Goal: Task Accomplishment & Management: Complete application form

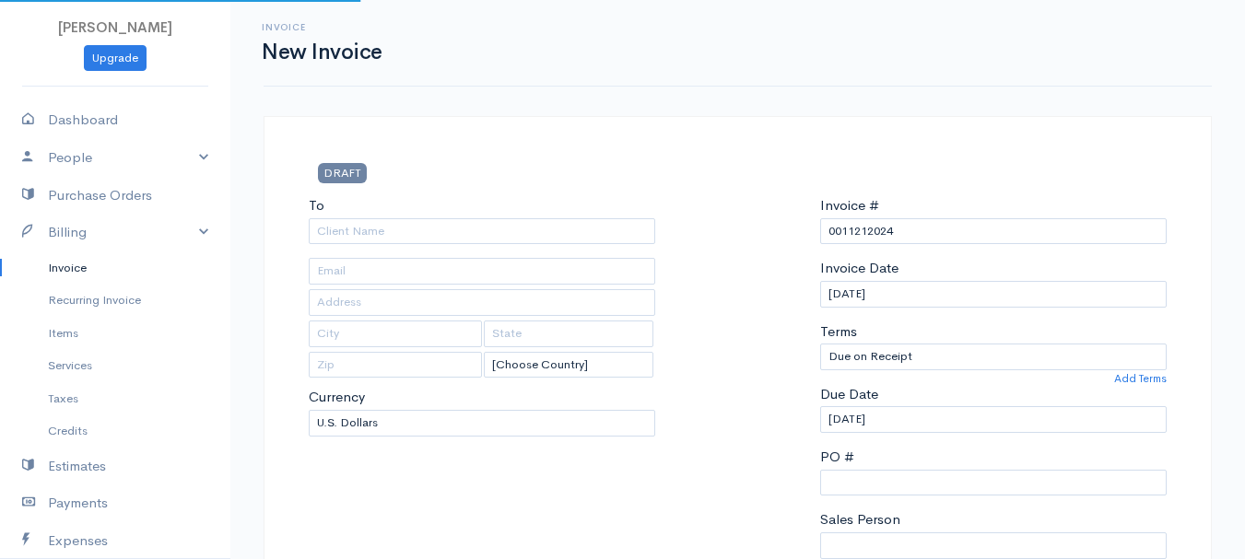
select select "[GEOGRAPHIC_DATA]"
click at [58, 269] on link "Invoice" at bounding box center [115, 268] width 230 height 33
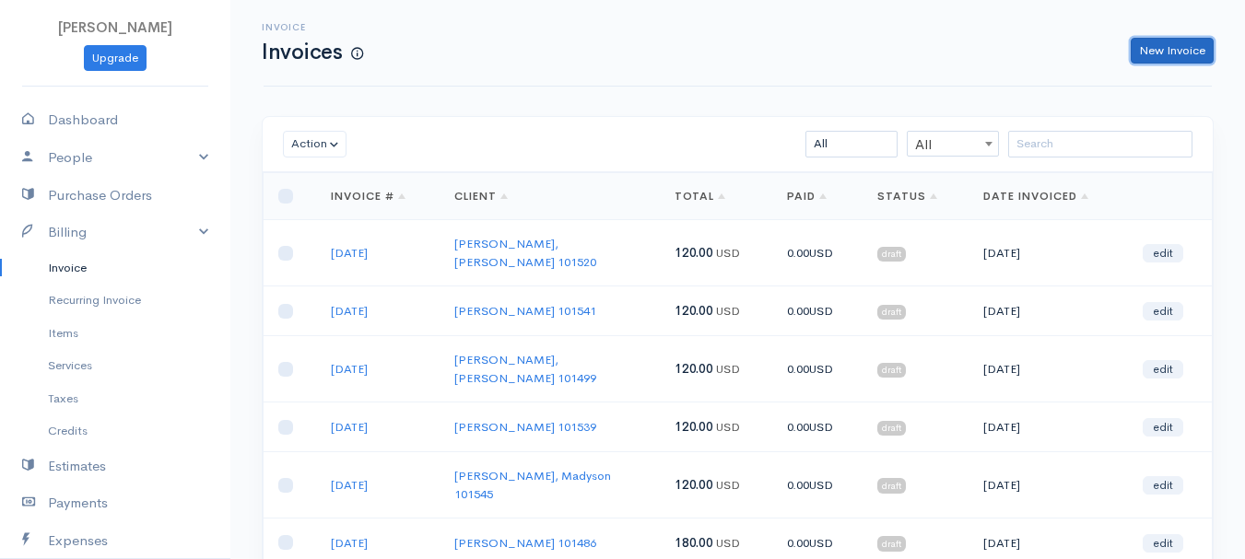
click at [1191, 53] on link "New Invoice" at bounding box center [1172, 51] width 83 height 27
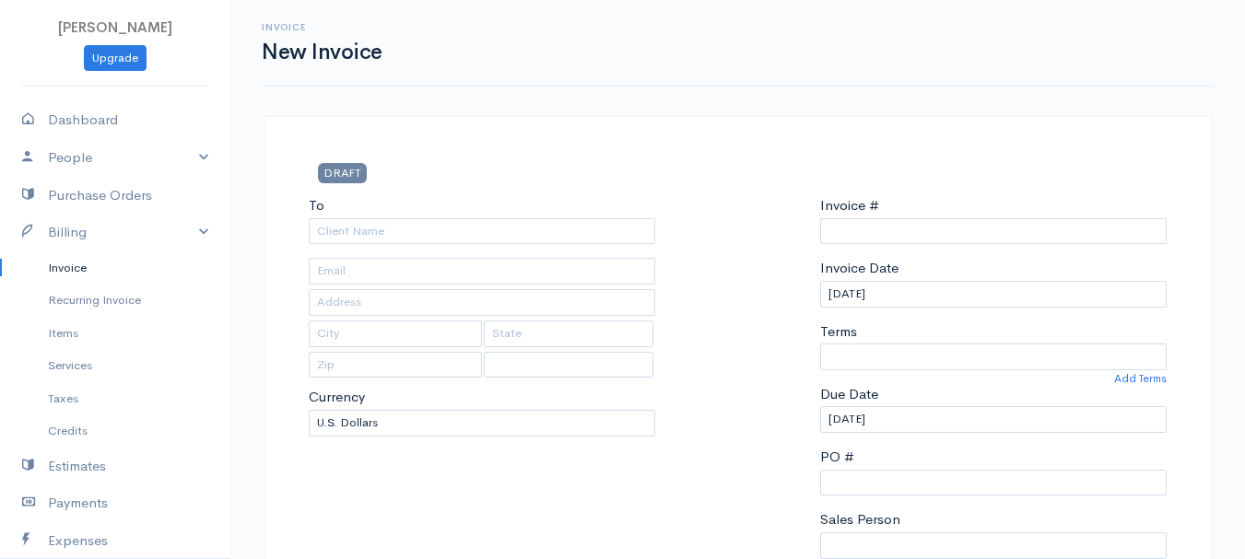
type input "0011212024"
select select "[GEOGRAPHIC_DATA]"
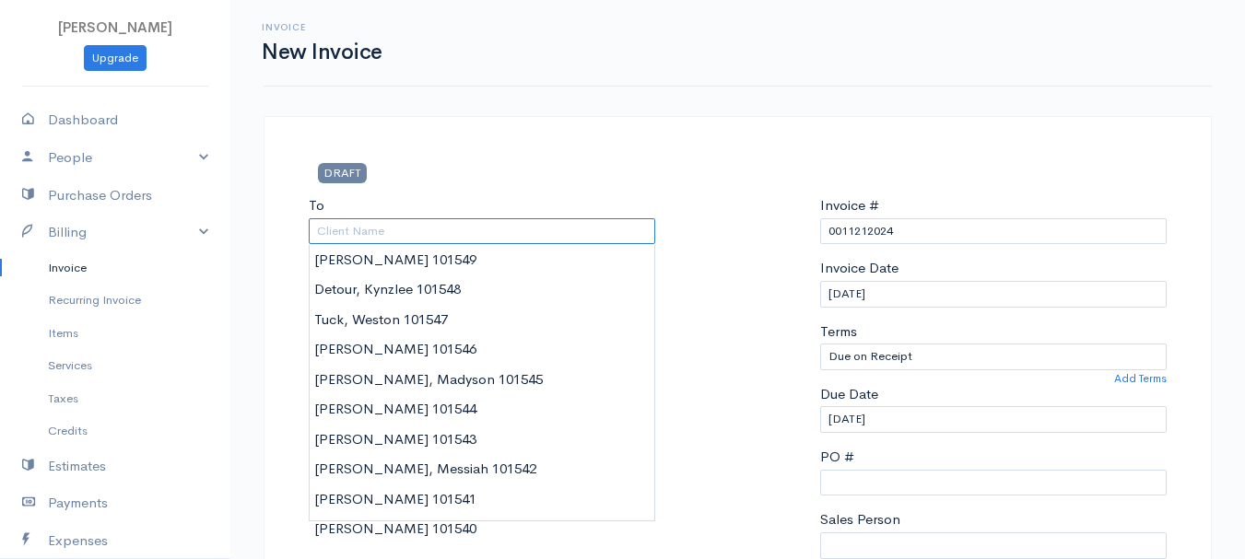
click at [350, 223] on input "To" at bounding box center [482, 231] width 347 height 27
click at [368, 230] on input "d" at bounding box center [482, 231] width 347 height 27
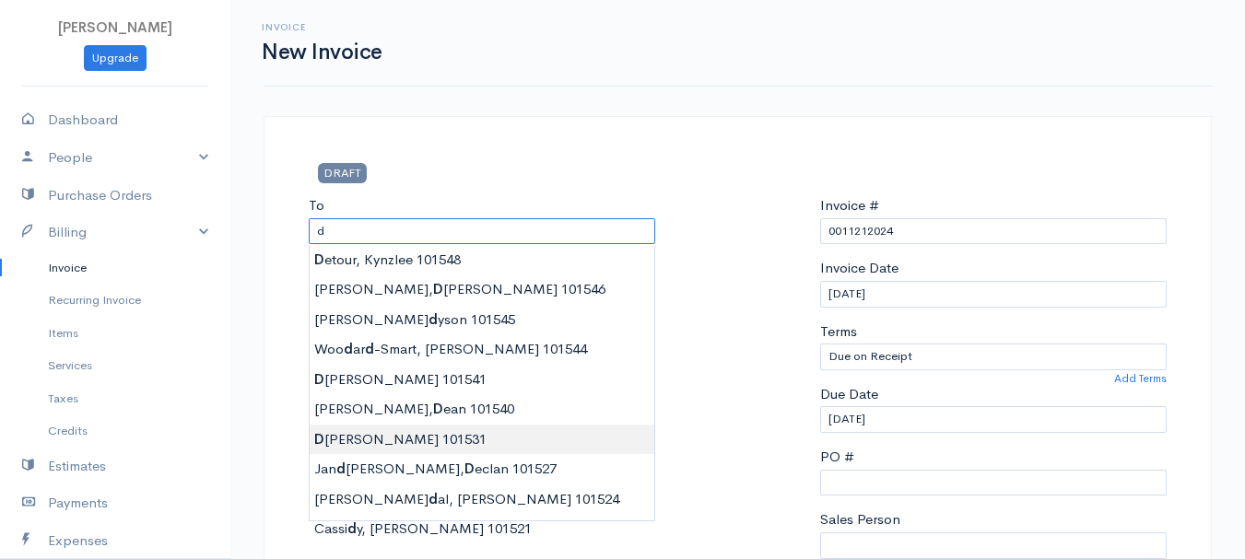
type input "[PERSON_NAME] 101531"
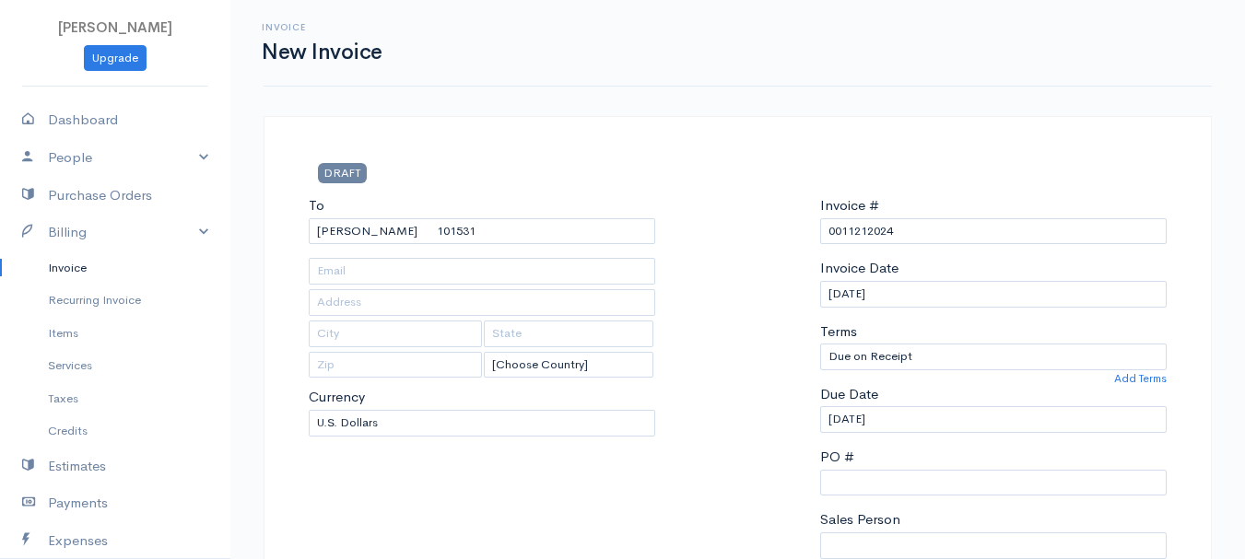
click at [874, 226] on input "0011212024" at bounding box center [993, 231] width 347 height 27
drag, startPoint x: 882, startPoint y: 230, endPoint x: 789, endPoint y: 234, distance: 93.1
click at [789, 234] on div "To [GEOGRAPHIC_DATA][PERSON_NAME][GEOGRAPHIC_DATA] 101531 [Choose Country] [GEO…" at bounding box center [738, 415] width 876 height 441
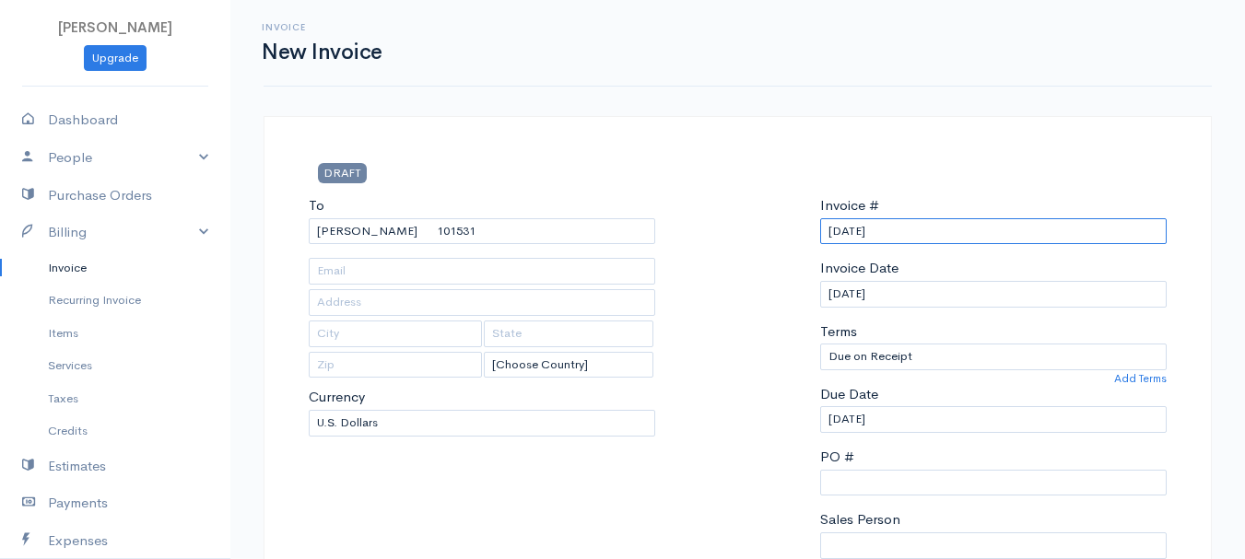
scroll to position [369, 0]
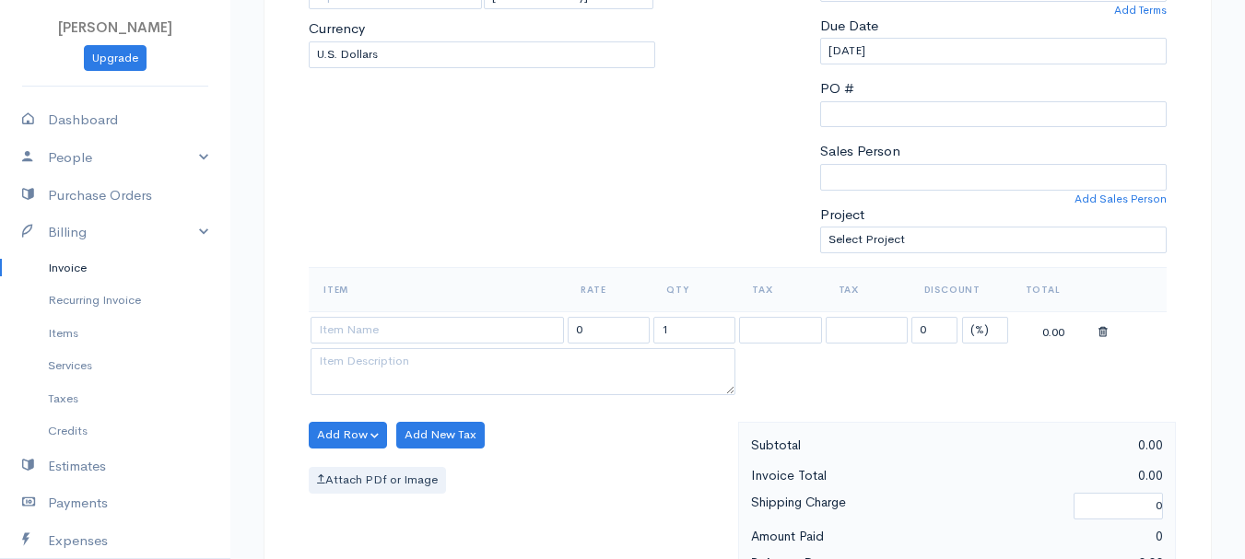
type input "[DATE]"
drag, startPoint x: 979, startPoint y: 330, endPoint x: 979, endPoint y: 342, distance: 12.0
click at [979, 330] on select "(%) Flat" at bounding box center [985, 330] width 46 height 27
select select "2"
click at [962, 317] on select "(%) Flat" at bounding box center [985, 330] width 46 height 27
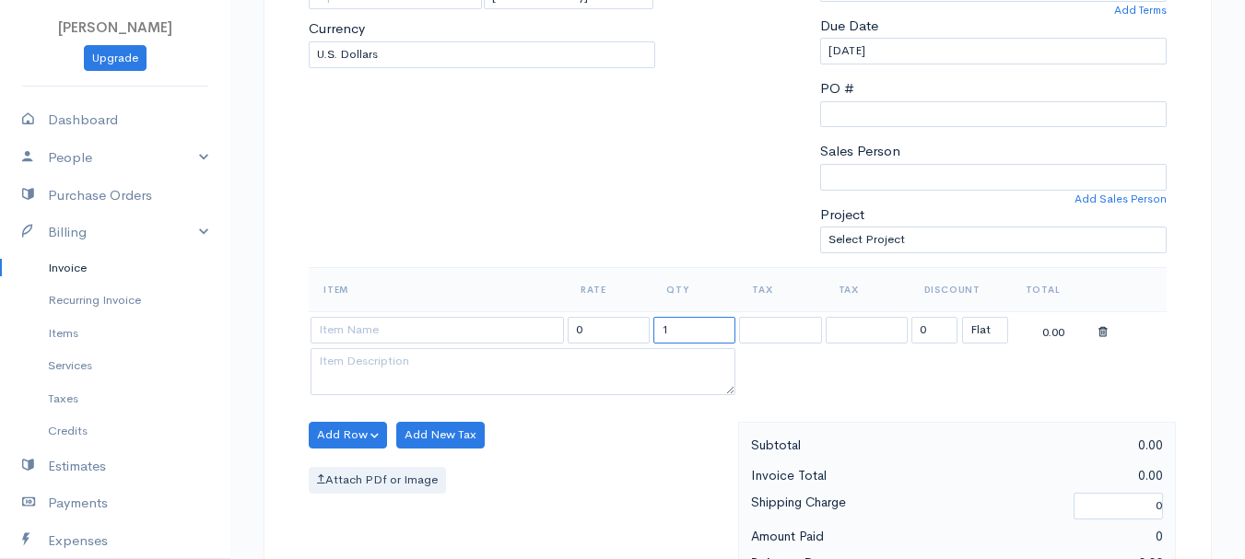
click at [689, 328] on input "1" at bounding box center [694, 330] width 82 height 27
type input "2"
click at [460, 327] on input at bounding box center [437, 330] width 253 height 27
type input "97530"
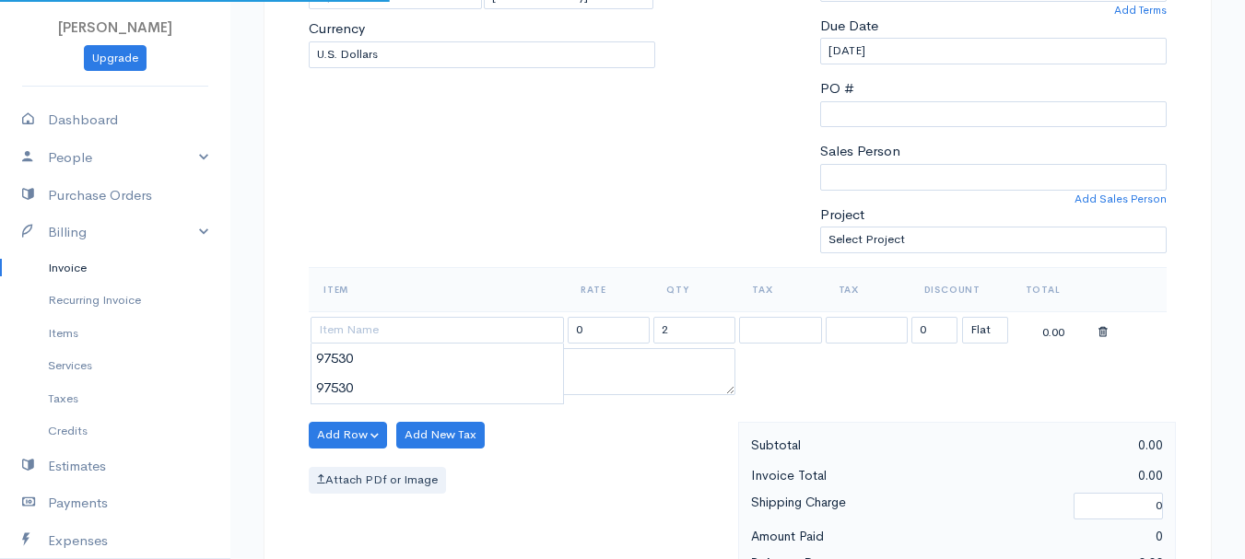
type input "60.00"
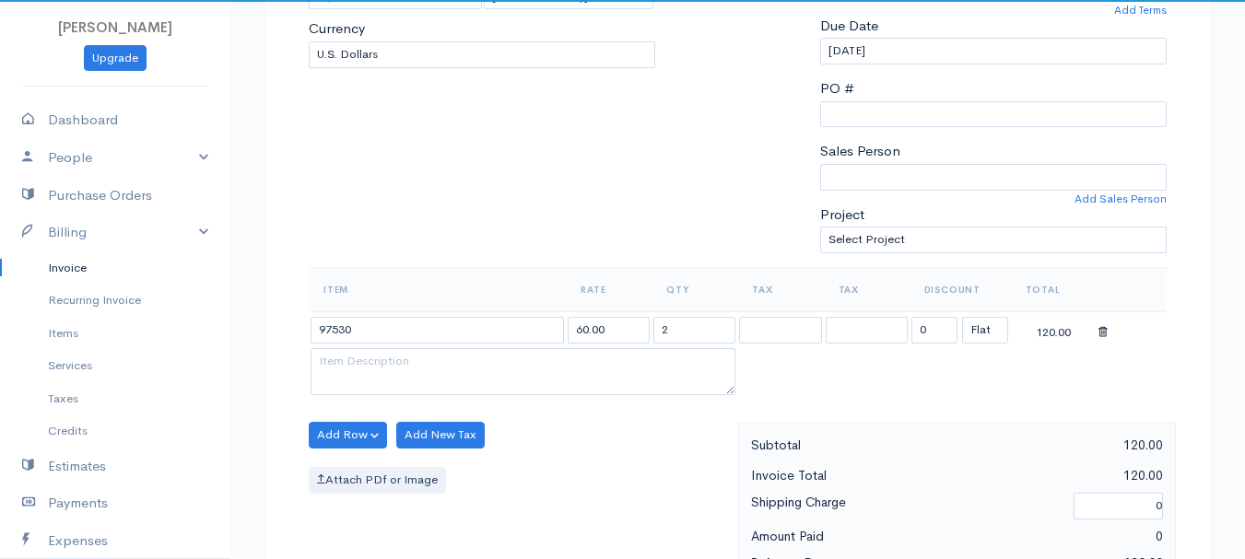
click at [459, 361] on body "[PERSON_NAME] Upgrade Dashboard People Clients Vendors Staff Users Purchase Ord…" at bounding box center [622, 427] width 1245 height 1593
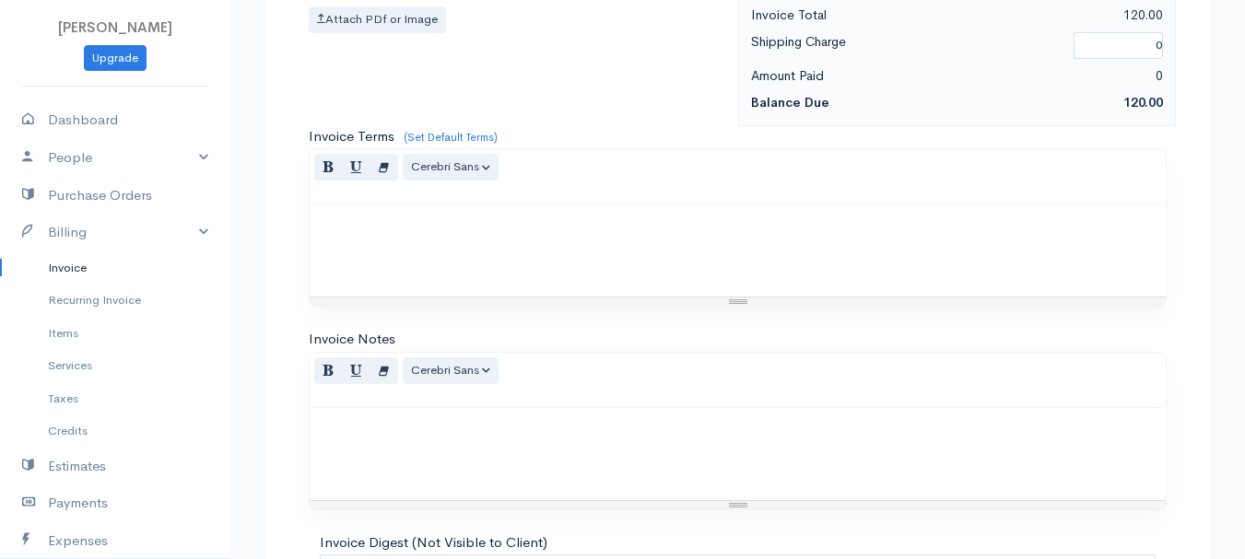
scroll to position [1034, 0]
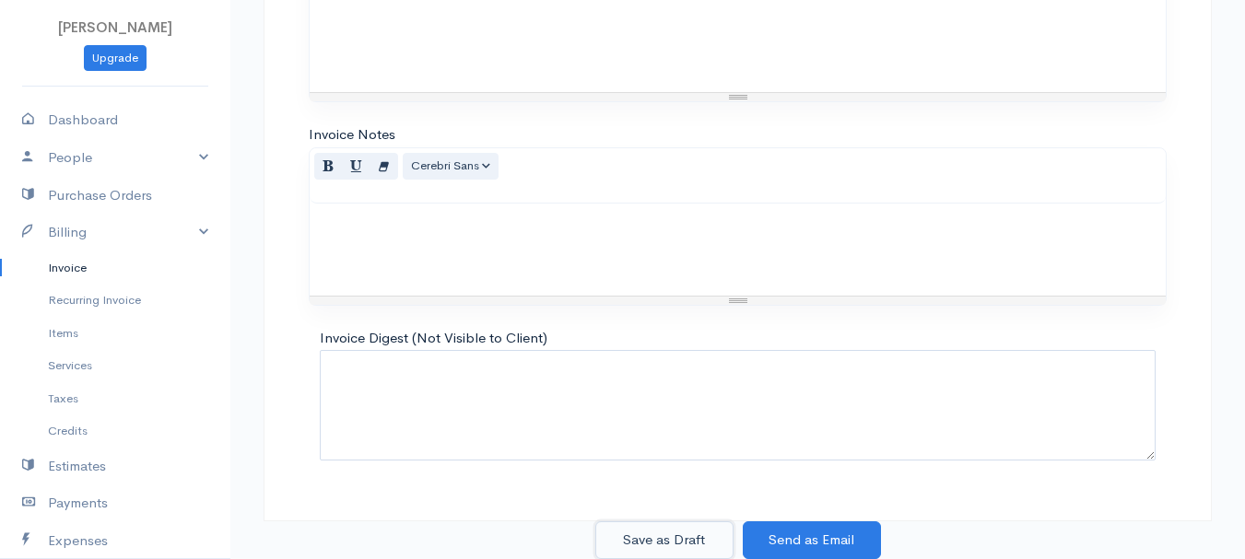
click at [660, 534] on button "Save as Draft" at bounding box center [664, 541] width 138 height 38
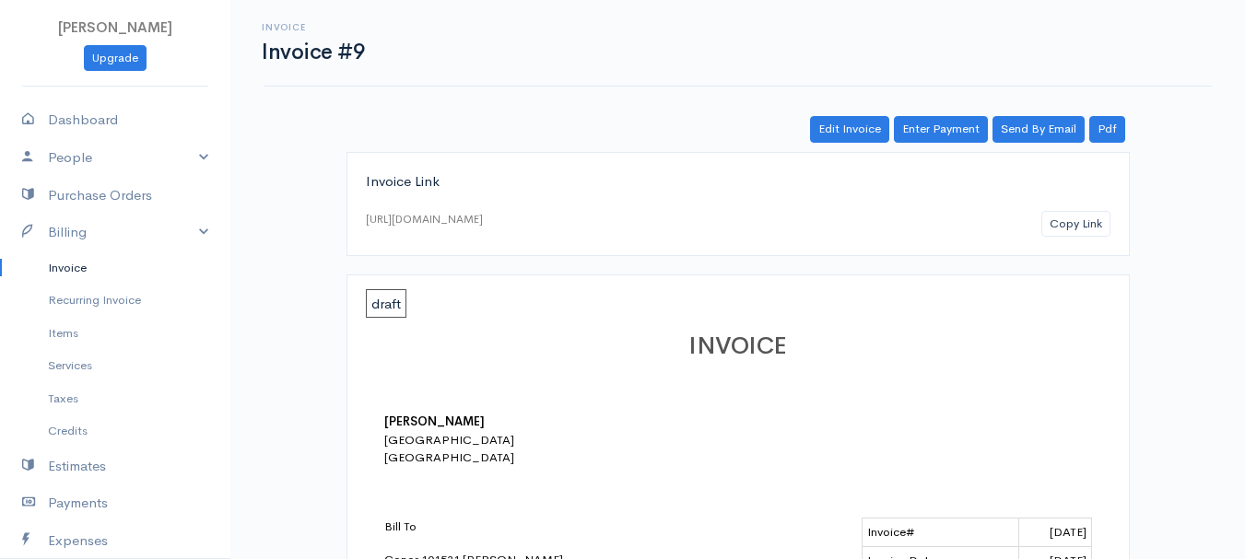
click at [79, 269] on link "Invoice" at bounding box center [115, 268] width 230 height 33
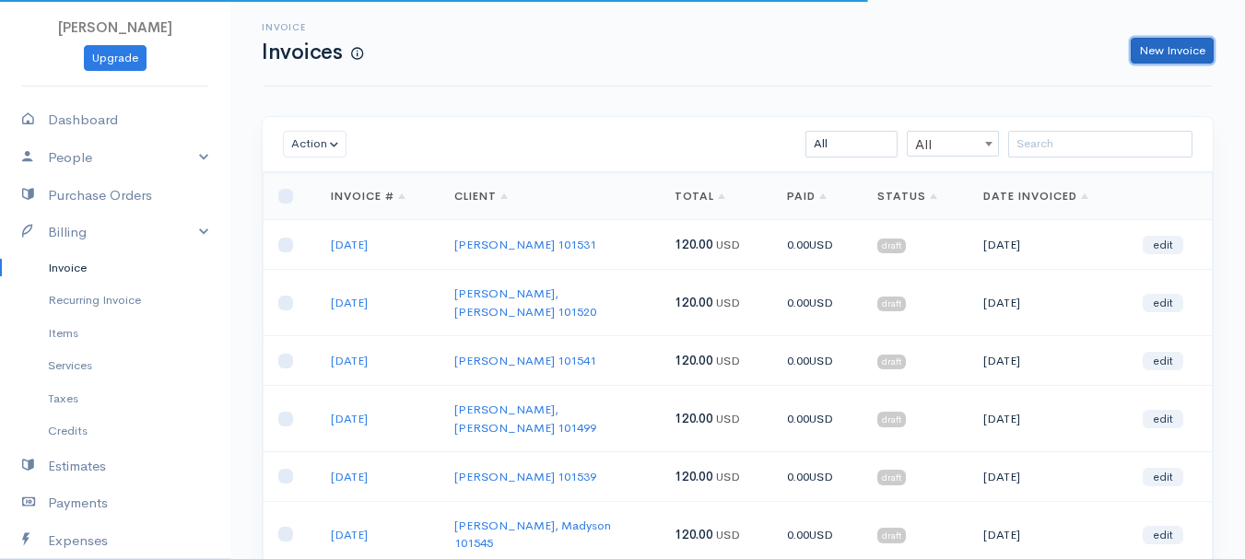
click at [1165, 41] on link "New Invoice" at bounding box center [1172, 51] width 83 height 27
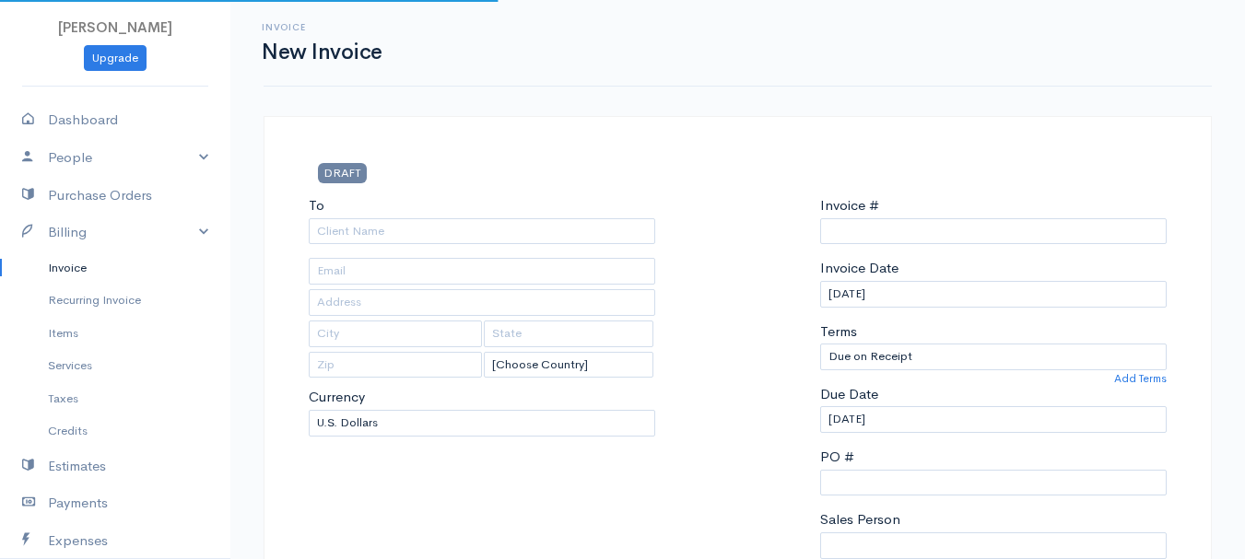
select select "[GEOGRAPHIC_DATA]"
select select "USD"
type input "0011212024"
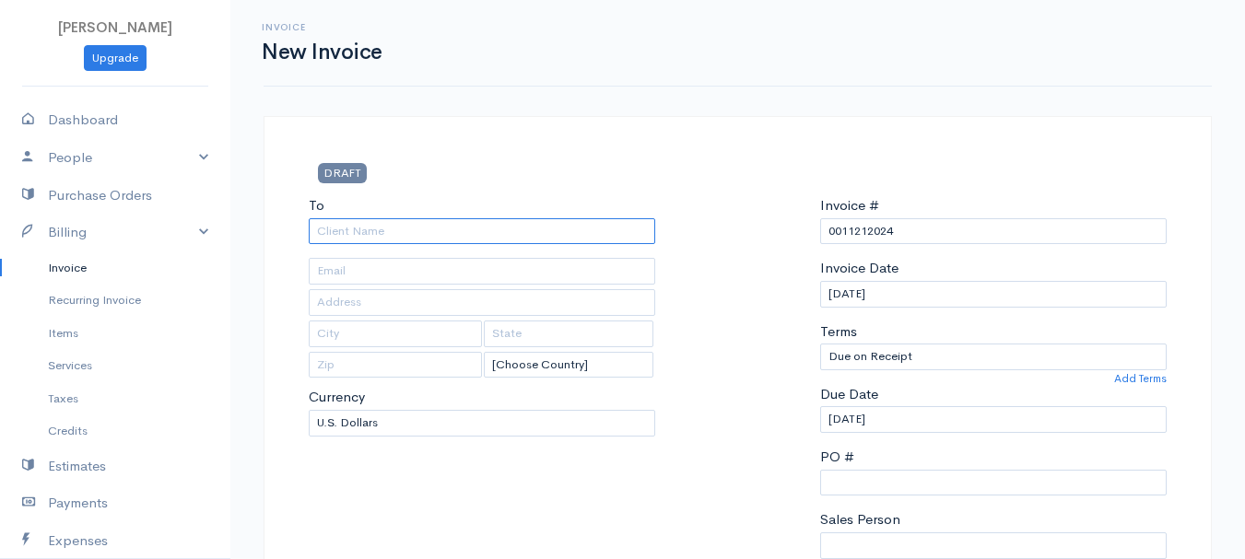
click at [352, 221] on input "To" at bounding box center [482, 231] width 347 height 27
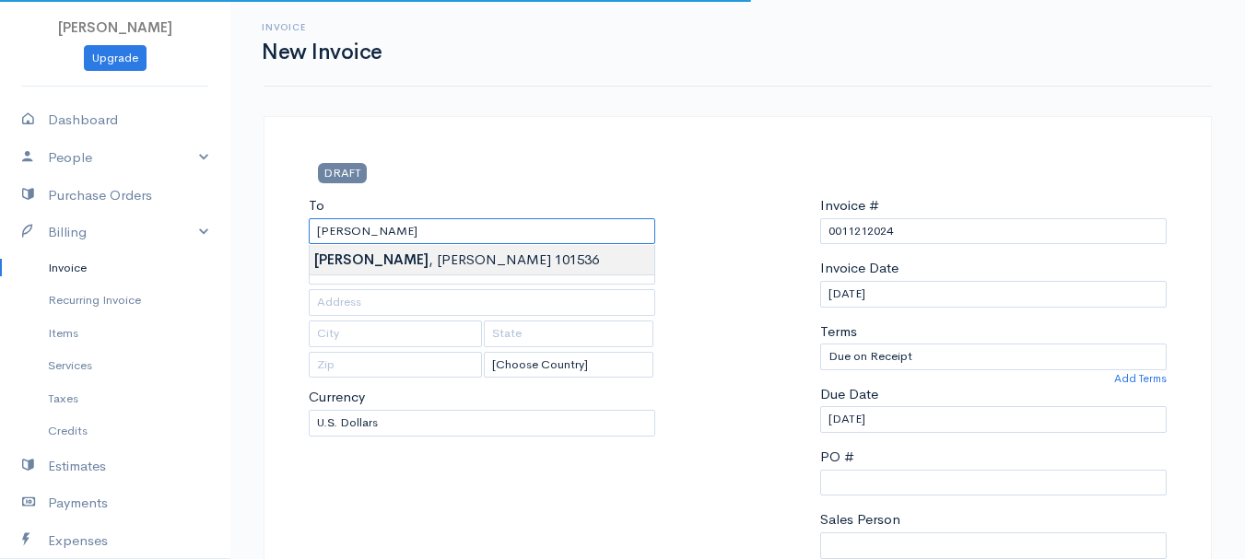
type input "[PERSON_NAME] 101536"
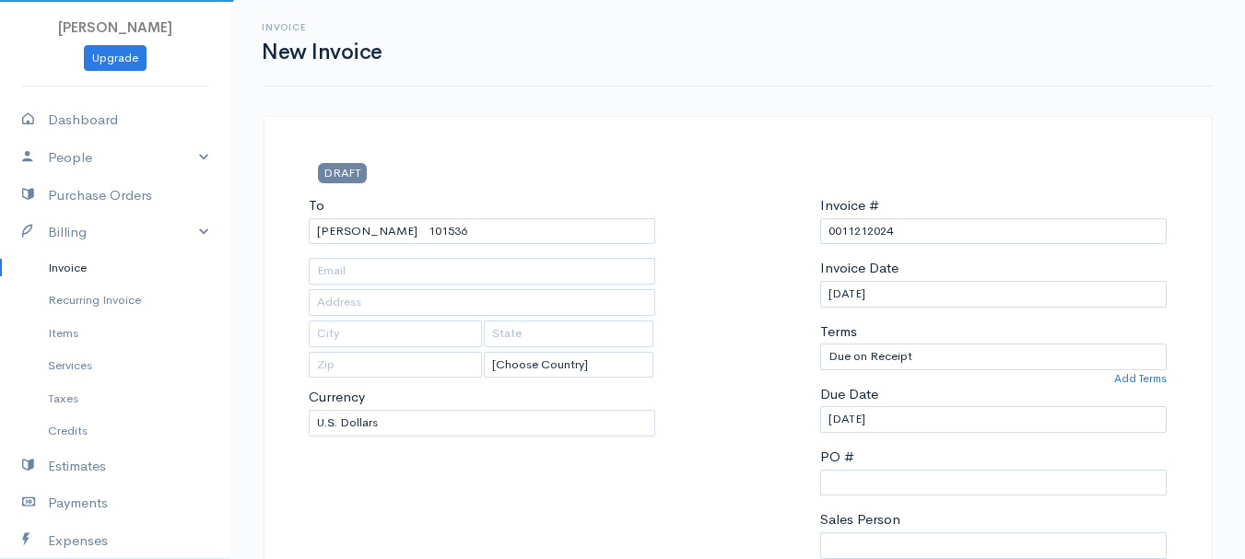
type input "[STREET_ADDRESS][PERSON_NAME]"
type input "Kenduskeag"
type input "[US_STATE]"
type input "04450"
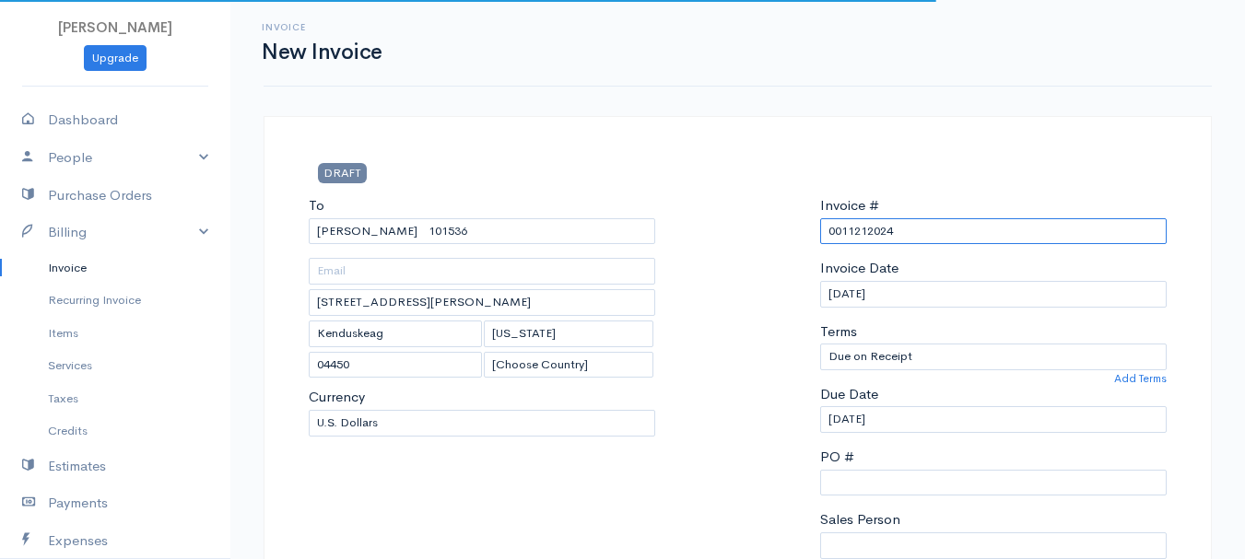
click at [856, 223] on input "0011212024" at bounding box center [993, 231] width 347 height 27
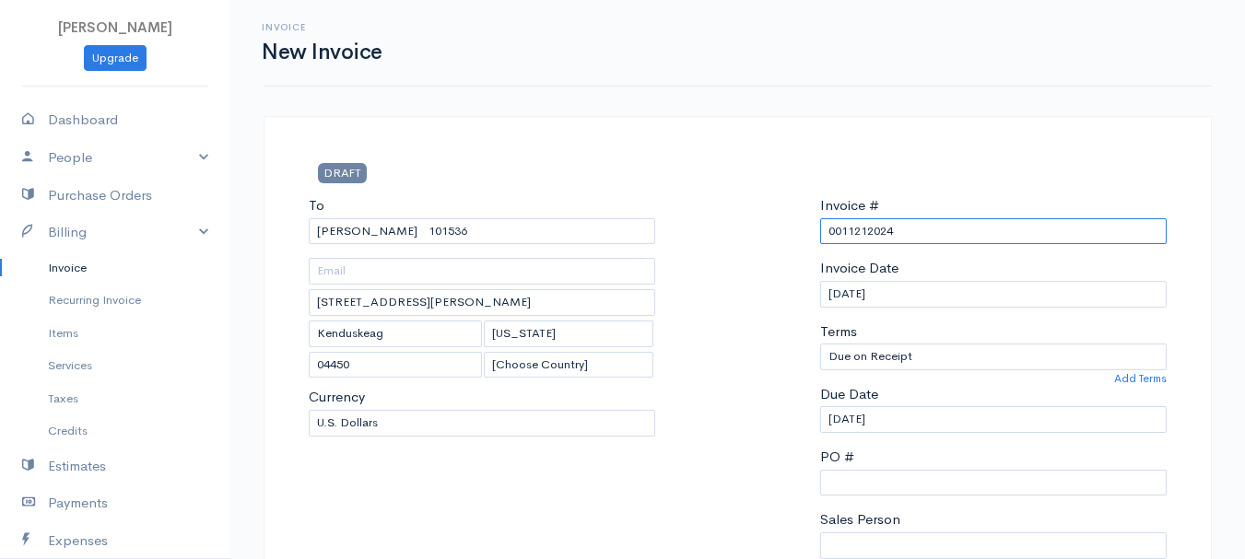
paste input "[DATE]"
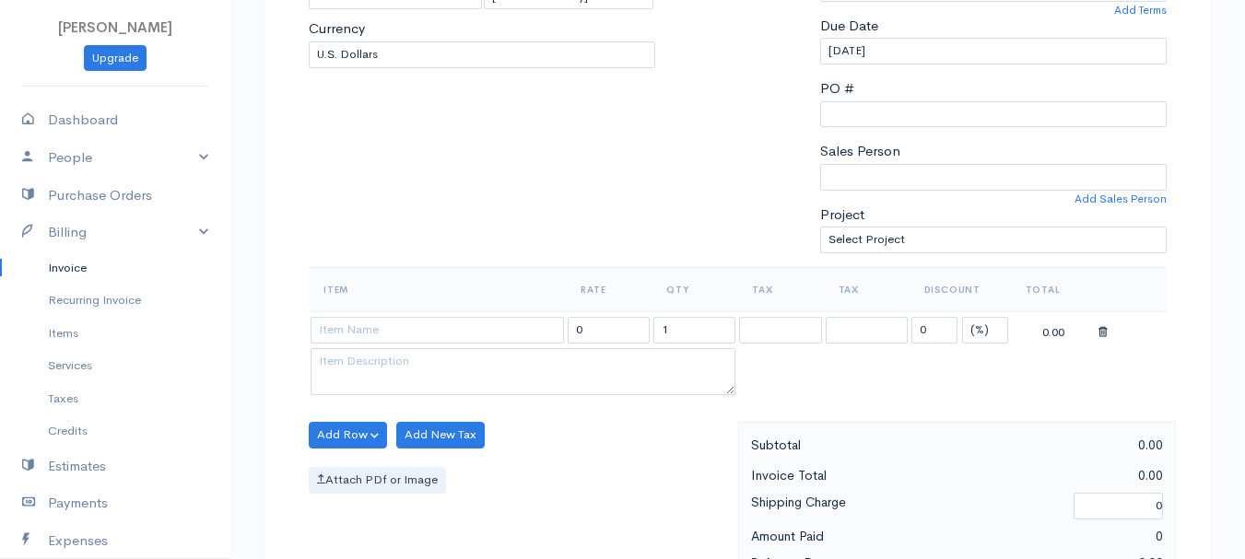
type input "[DATE]"
click at [984, 324] on select "(%) Flat" at bounding box center [985, 330] width 46 height 27
select select "2"
click at [962, 317] on select "(%) Flat" at bounding box center [985, 330] width 46 height 27
click at [711, 327] on input "1" at bounding box center [694, 330] width 82 height 27
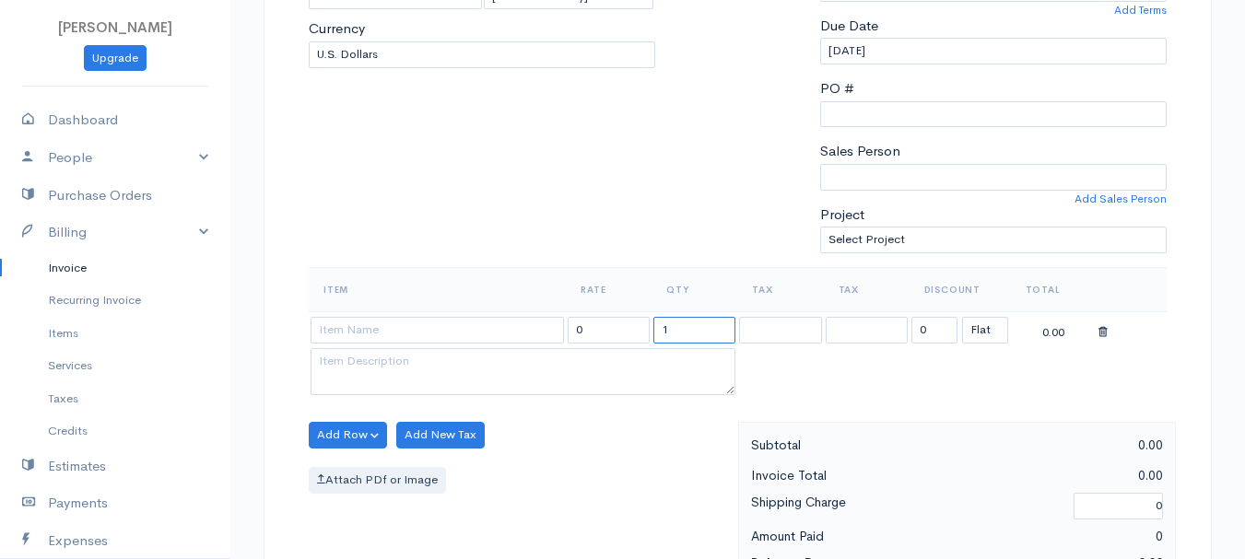
click at [710, 327] on input "1" at bounding box center [694, 330] width 82 height 27
type input "2"
click at [479, 331] on input at bounding box center [437, 330] width 253 height 27
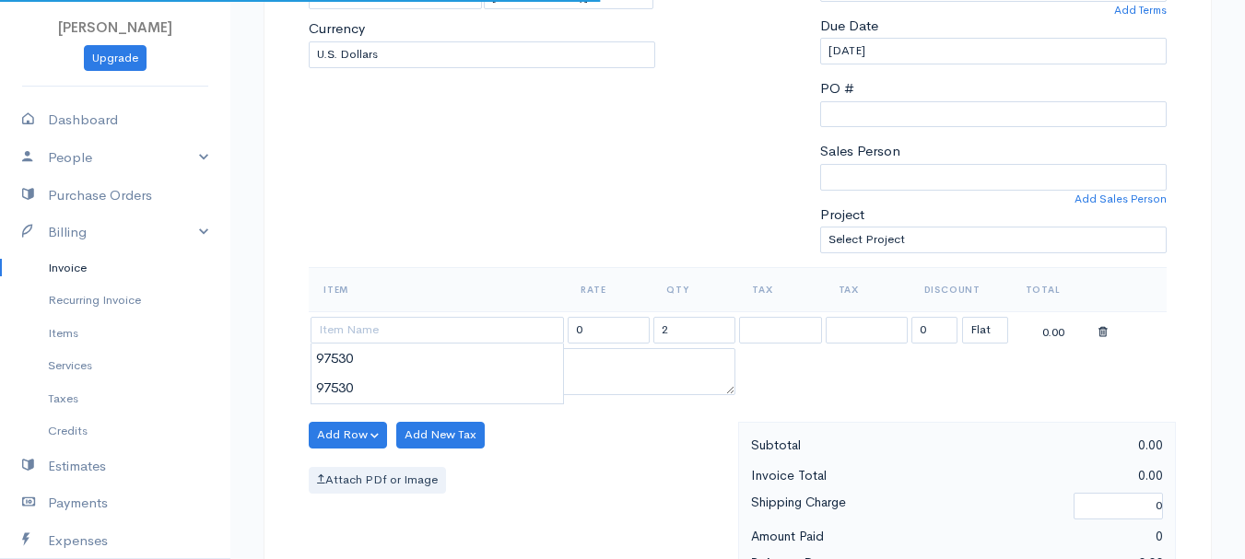
type input "97530"
type input "60.00"
click at [473, 361] on body "[PERSON_NAME] Upgrade Dashboard People Clients Vendors Staff Users Purchase Ord…" at bounding box center [622, 427] width 1245 height 1593
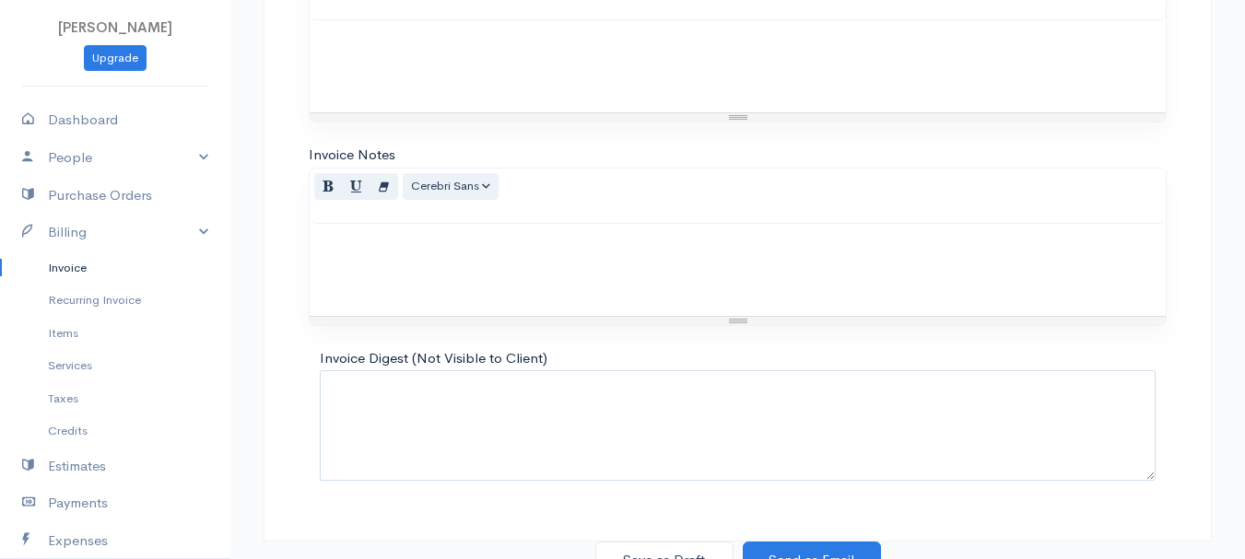
scroll to position [1034, 0]
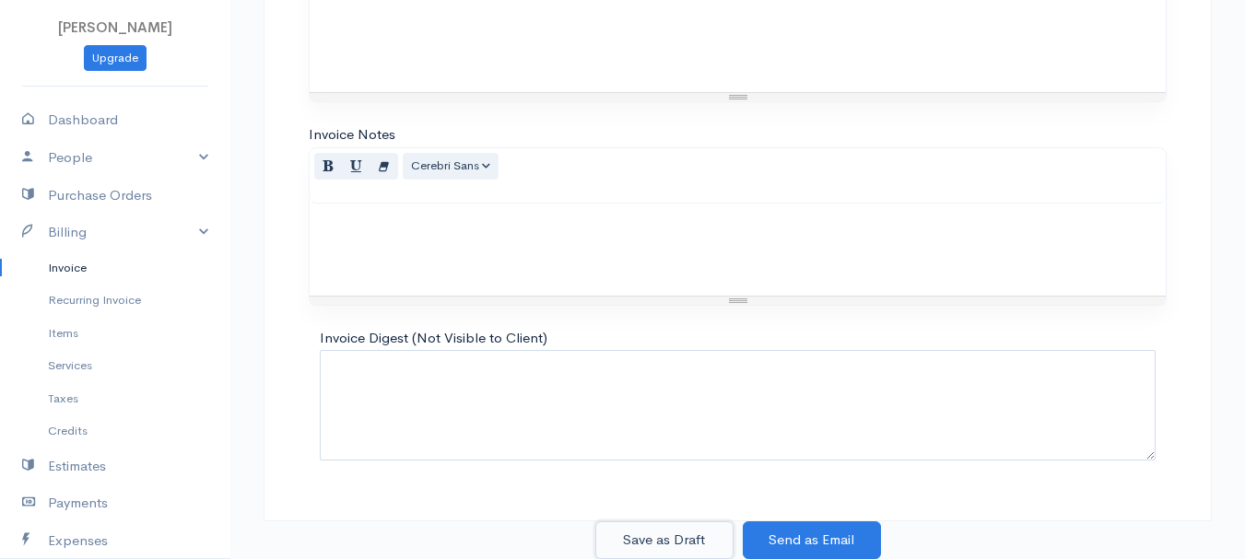
click at [649, 535] on button "Save as Draft" at bounding box center [664, 541] width 138 height 38
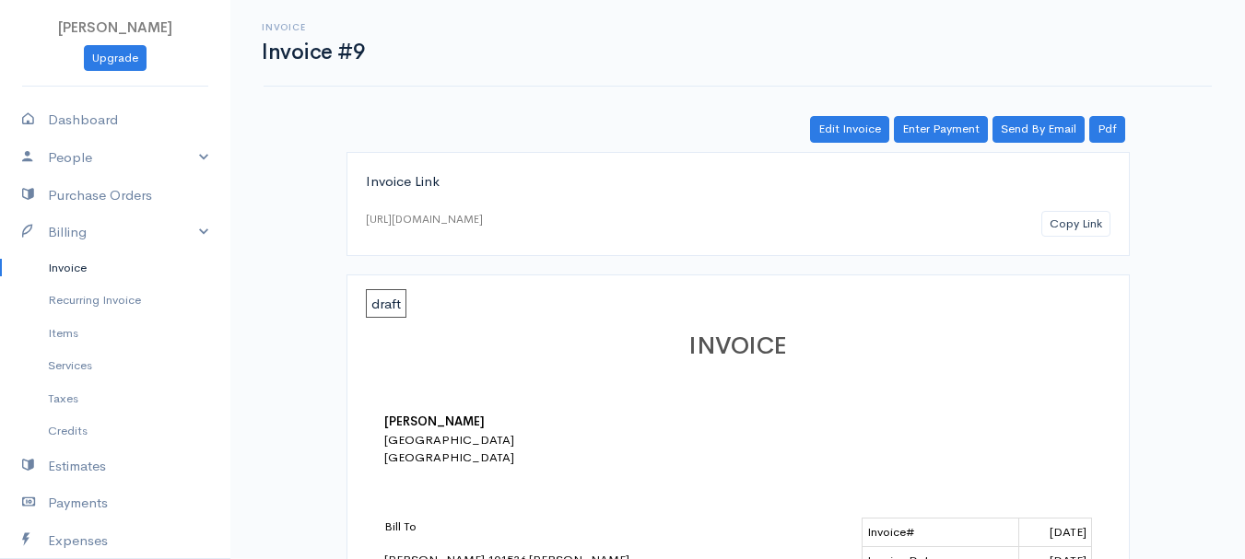
click at [52, 263] on link "Invoice" at bounding box center [115, 268] width 230 height 33
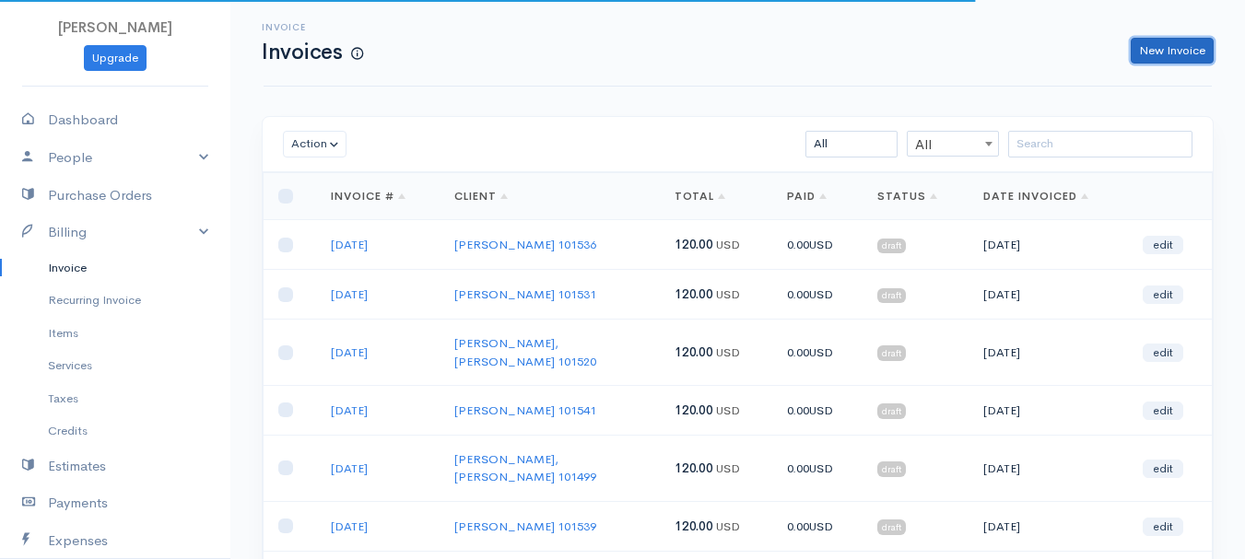
click at [1152, 40] on link "New Invoice" at bounding box center [1172, 51] width 83 height 27
select select "[GEOGRAPHIC_DATA]"
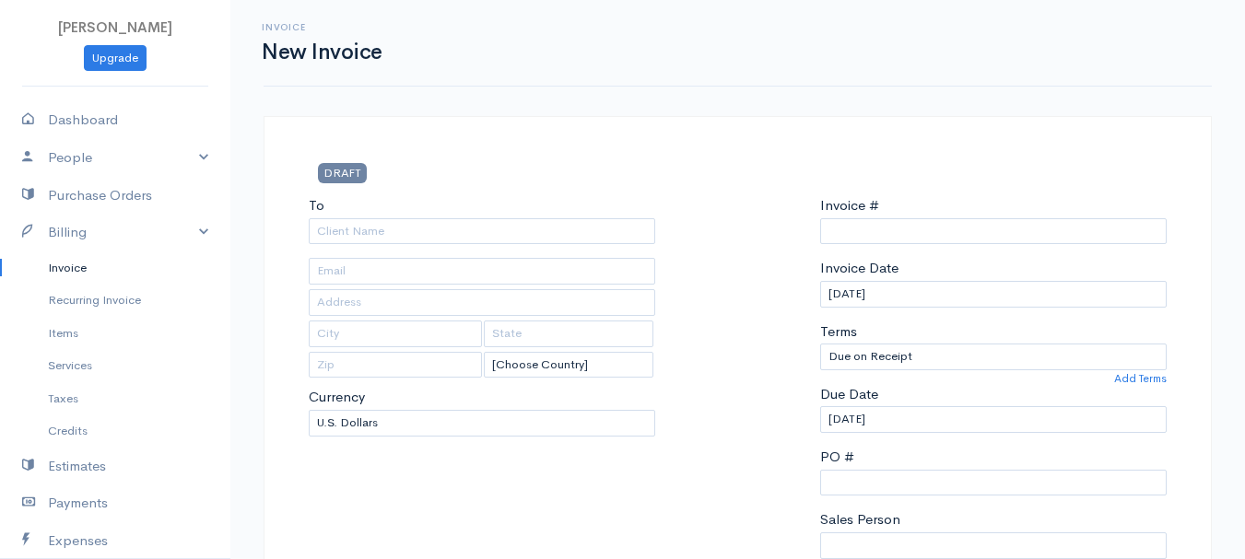
type input "0011212024"
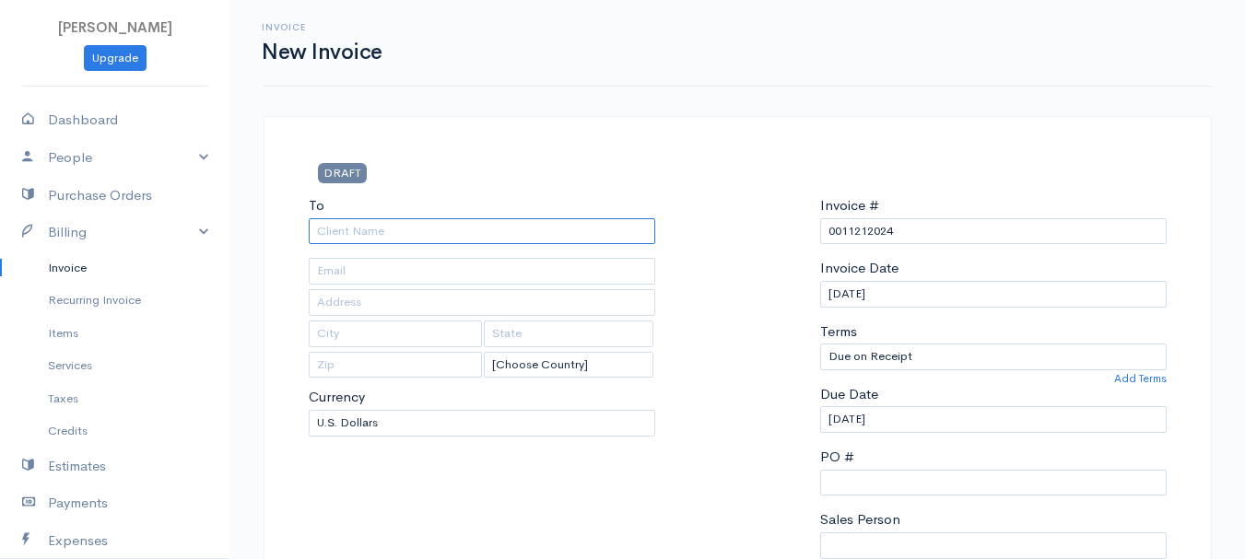
click at [342, 233] on input "To" at bounding box center [482, 231] width 347 height 27
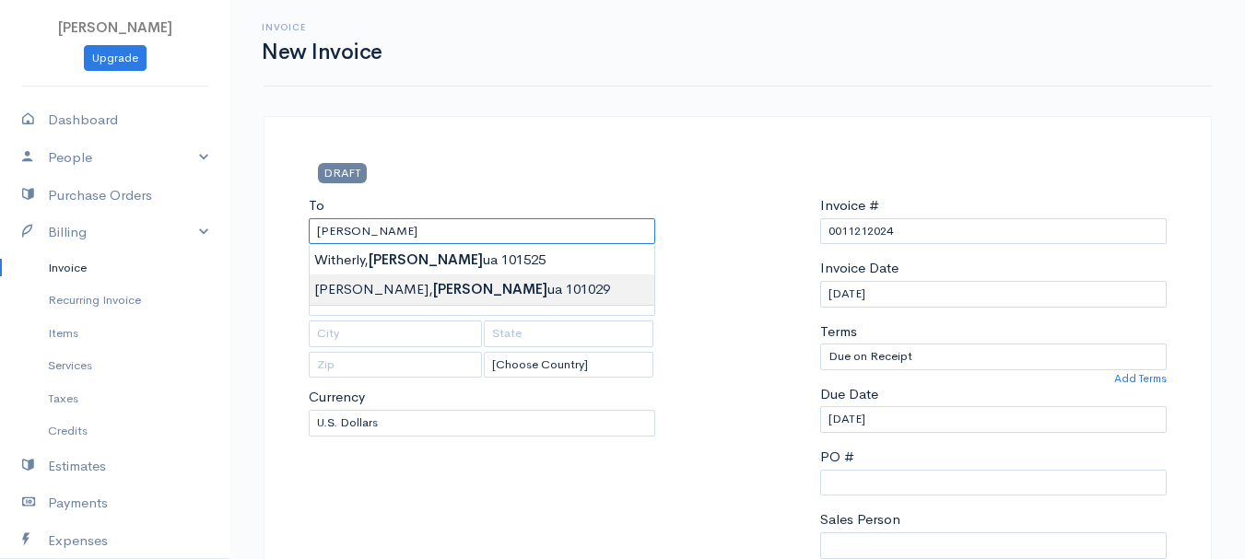
type input "[PERSON_NAME] 101029"
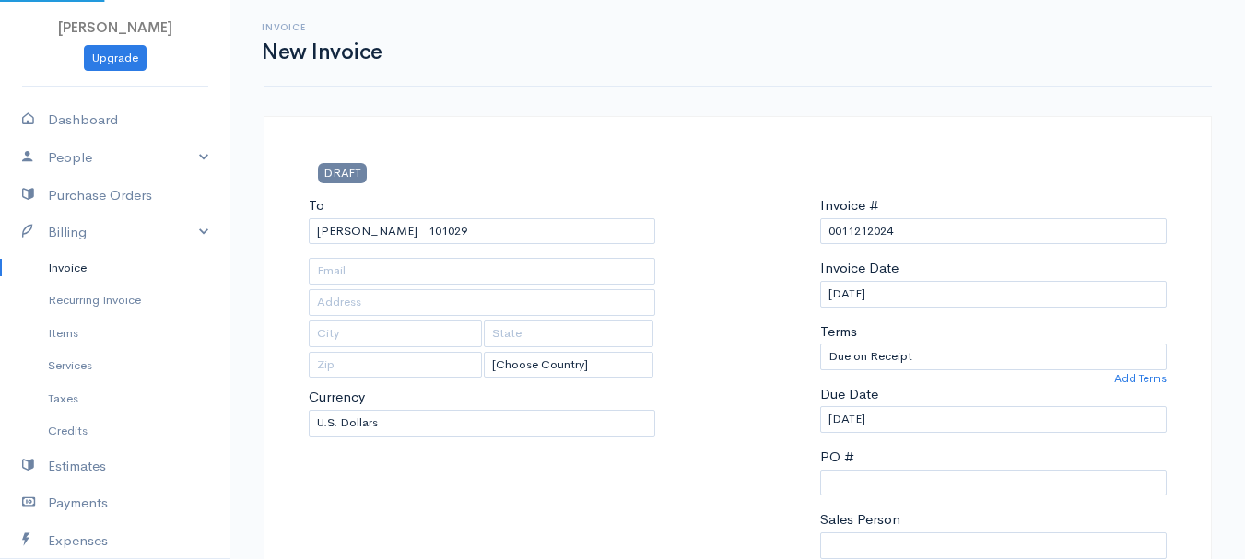
type input "38 Mt. [GEOGRAPHIC_DATA]"
type input "[GEOGRAPHIC_DATA]"
type input "[US_STATE]"
type input "04401"
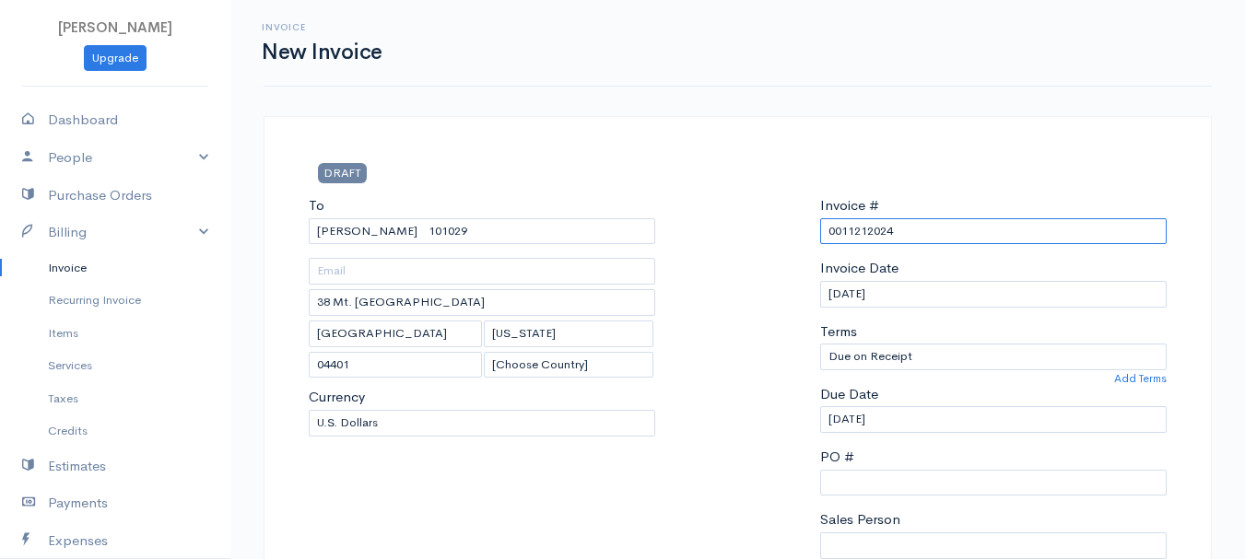
click at [864, 229] on input "0011212024" at bounding box center [993, 231] width 347 height 27
click at [865, 229] on input "0011212024" at bounding box center [993, 231] width 347 height 27
paste input "[DATE]"
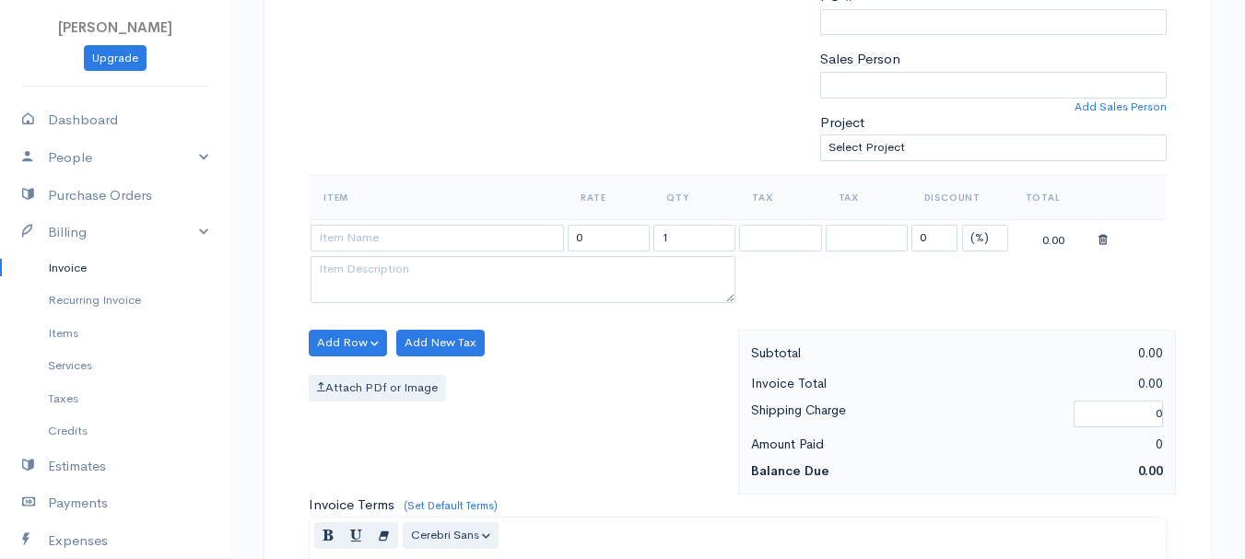
type input "[DATE]"
drag, startPoint x: 989, startPoint y: 232, endPoint x: 981, endPoint y: 246, distance: 16.1
click at [989, 232] on select "(%) Flat" at bounding box center [985, 238] width 46 height 27
select select "2"
click at [962, 225] on select "(%) Flat" at bounding box center [985, 238] width 46 height 27
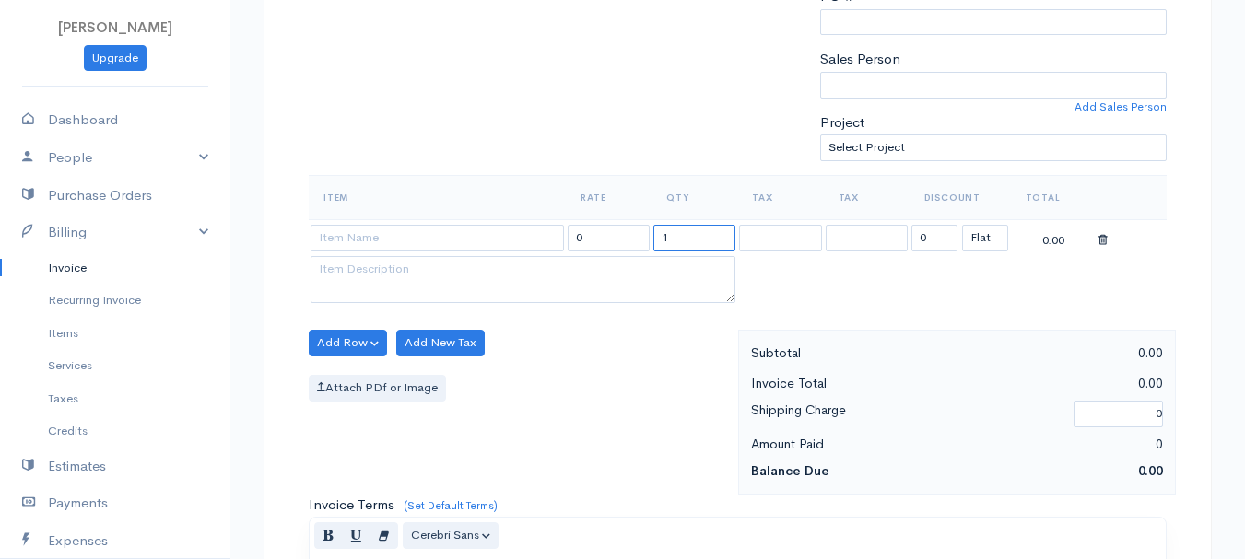
click at [714, 235] on input "1" at bounding box center [694, 238] width 82 height 27
click at [714, 235] on input "2" at bounding box center [694, 238] width 82 height 27
type input "2"
click at [464, 262] on textarea at bounding box center [523, 280] width 425 height 48
click at [440, 238] on input at bounding box center [437, 238] width 253 height 27
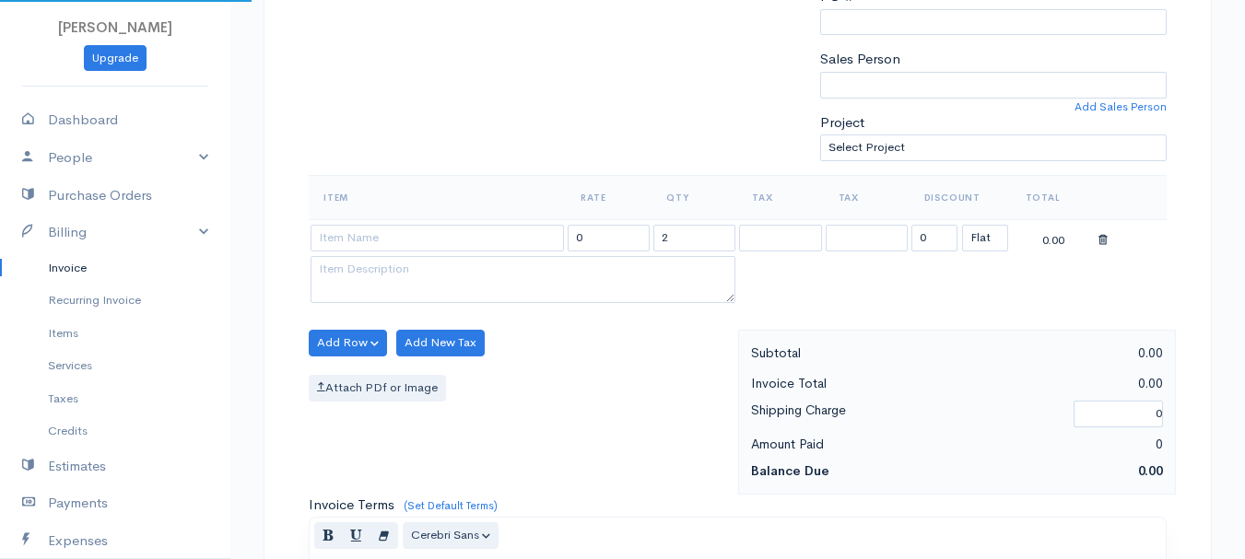
type input "97530"
type input "60.00"
click at [432, 288] on body "[PERSON_NAME] Upgrade Dashboard People Clients Vendors Staff Users Purchase Ord…" at bounding box center [622, 335] width 1245 height 1593
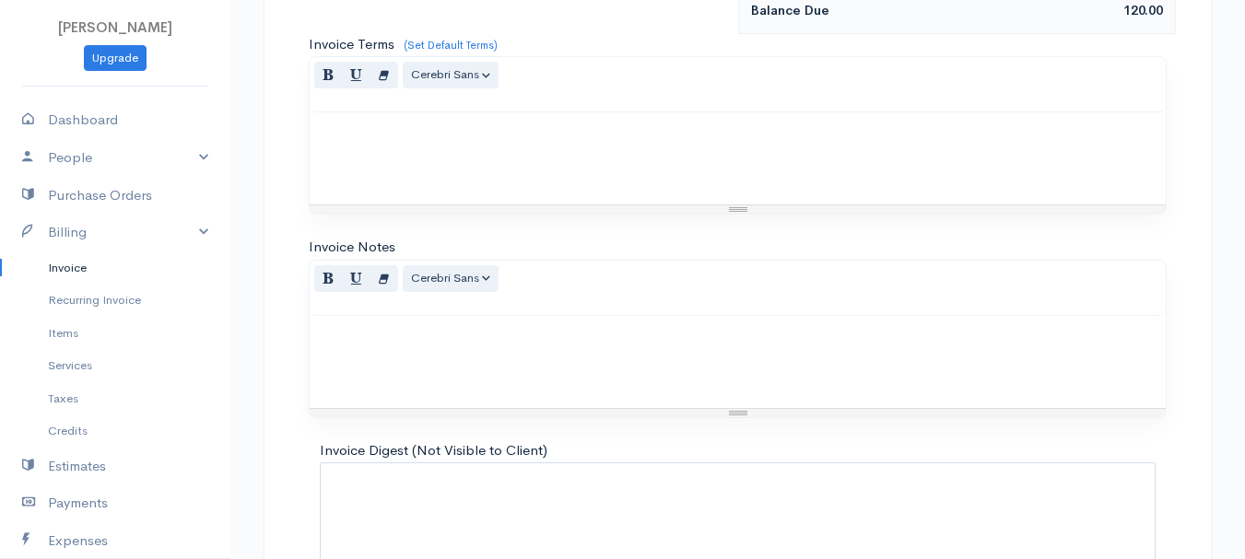
scroll to position [1034, 0]
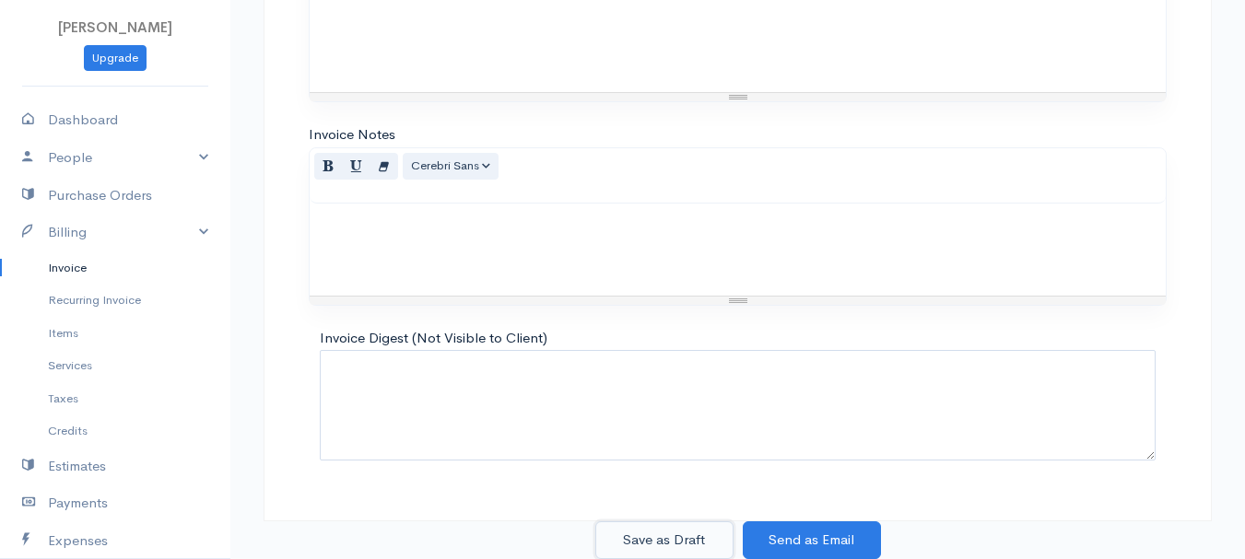
click at [694, 533] on button "Save as Draft" at bounding box center [664, 541] width 138 height 38
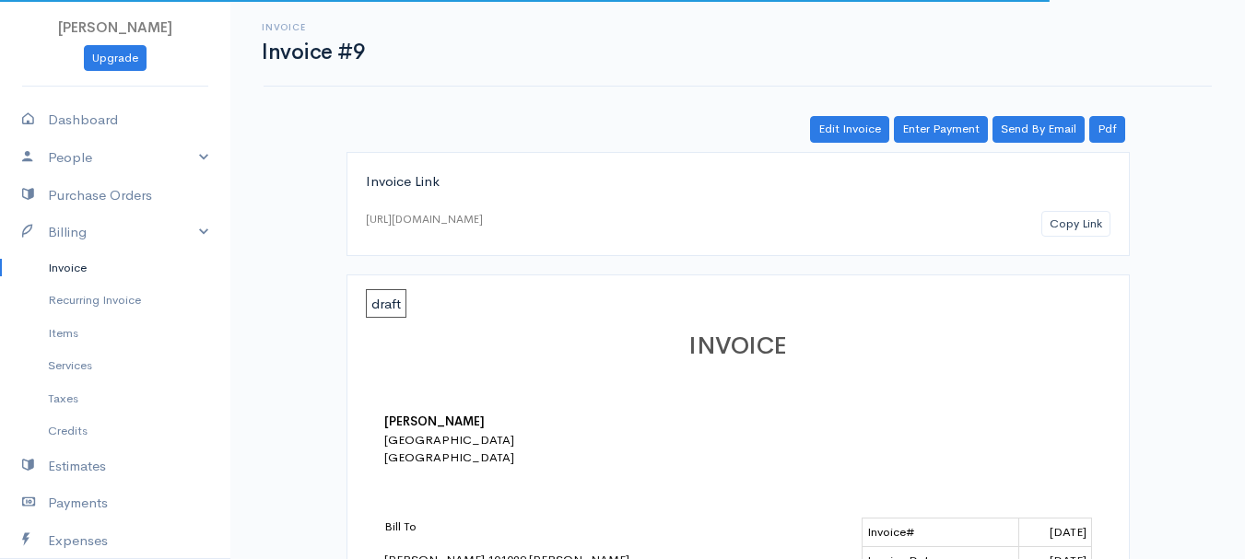
click at [70, 263] on link "Invoice" at bounding box center [115, 268] width 230 height 33
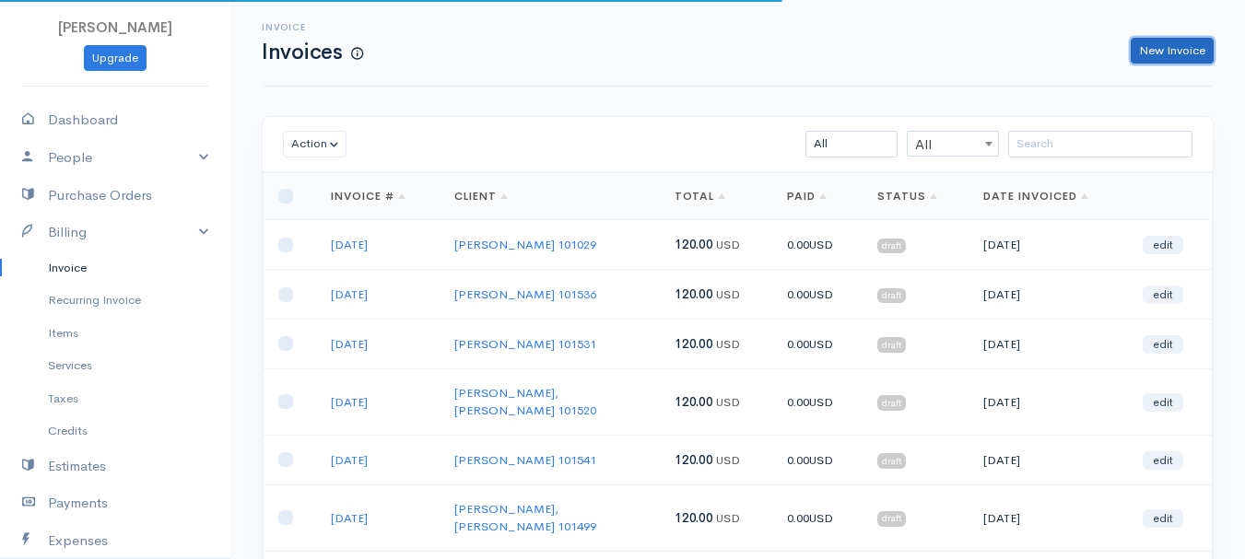
drag, startPoint x: 1171, startPoint y: 46, endPoint x: 1157, endPoint y: 53, distance: 16.1
click at [1172, 46] on link "New Invoice" at bounding box center [1172, 51] width 83 height 27
select select "[GEOGRAPHIC_DATA]"
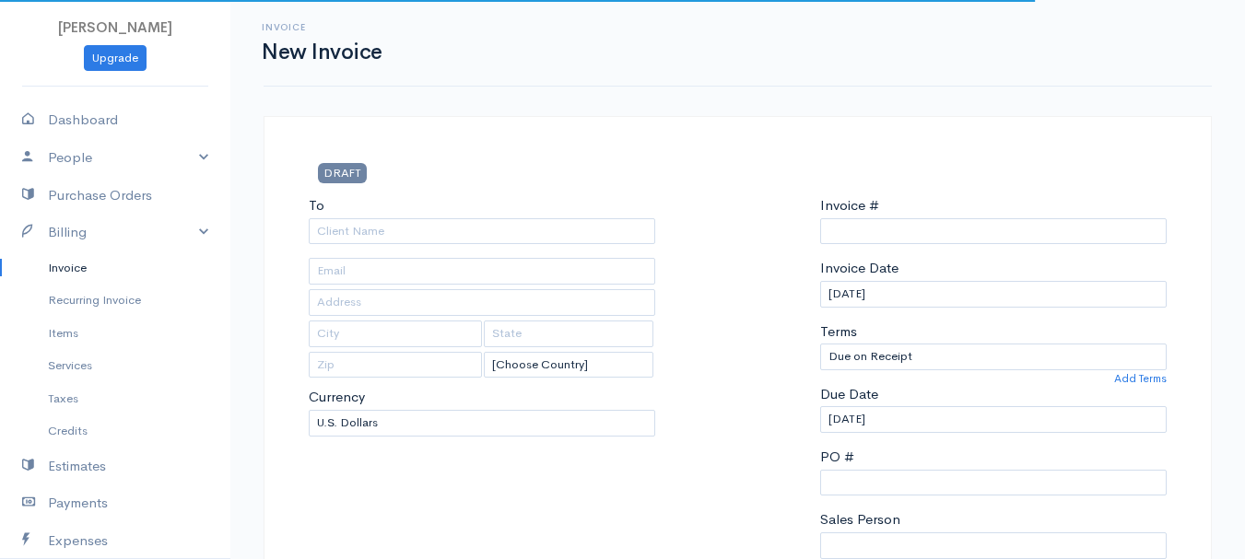
type input "0011212024"
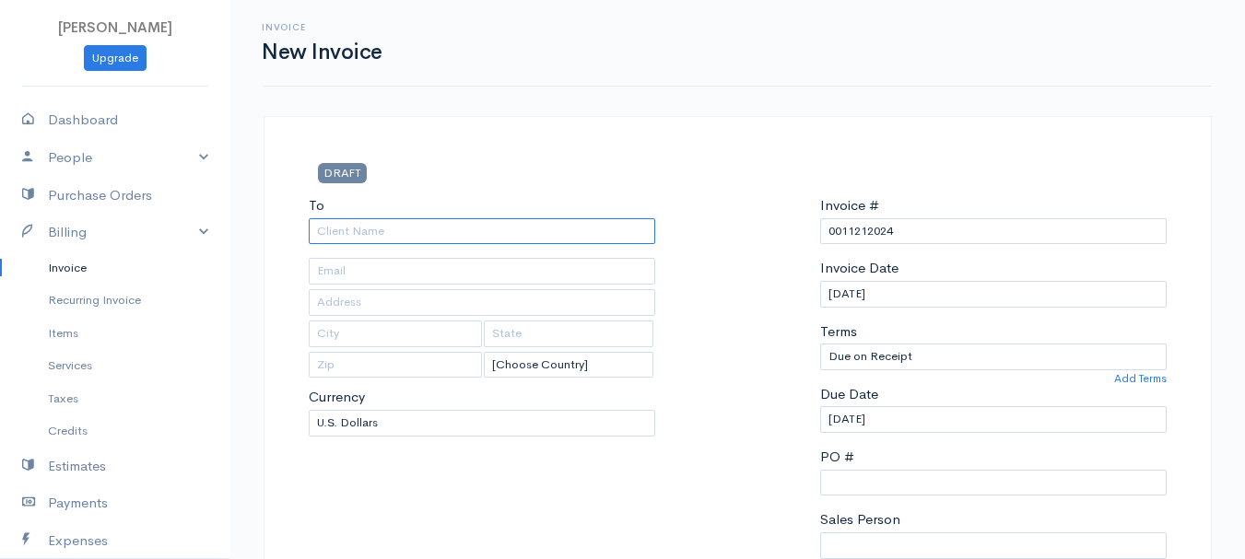
click at [365, 236] on input "To" at bounding box center [482, 231] width 347 height 27
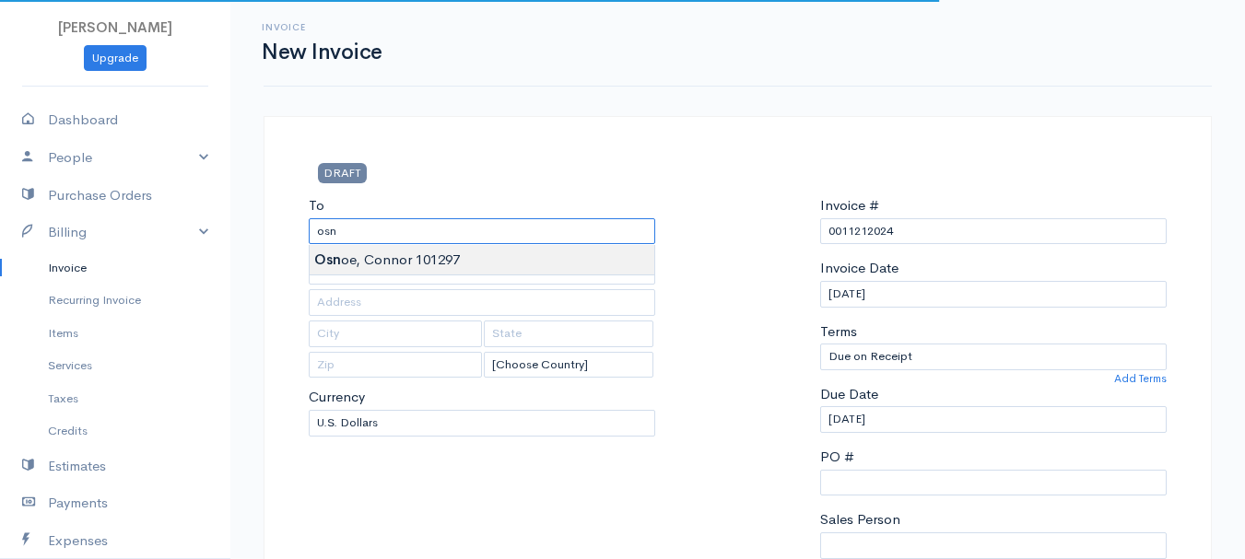
type input "[PERSON_NAME], [PERSON_NAME] 101297"
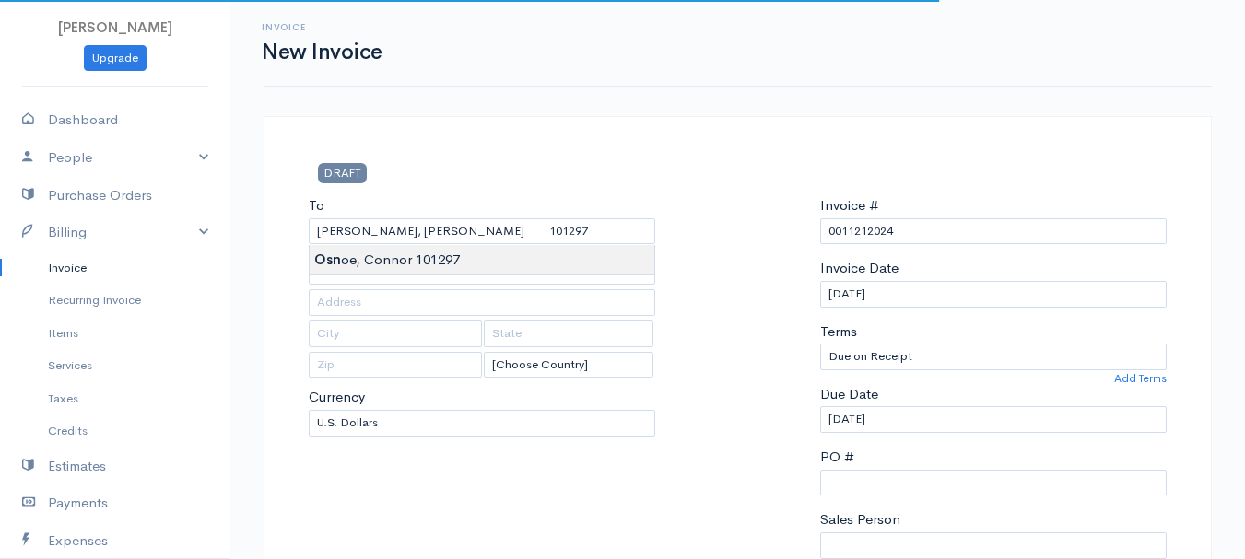
type input "[STREET_ADDRESS][PERSON_NAME]"
type input "[PERSON_NAME]"
type input "[US_STATE]"
type input "04468"
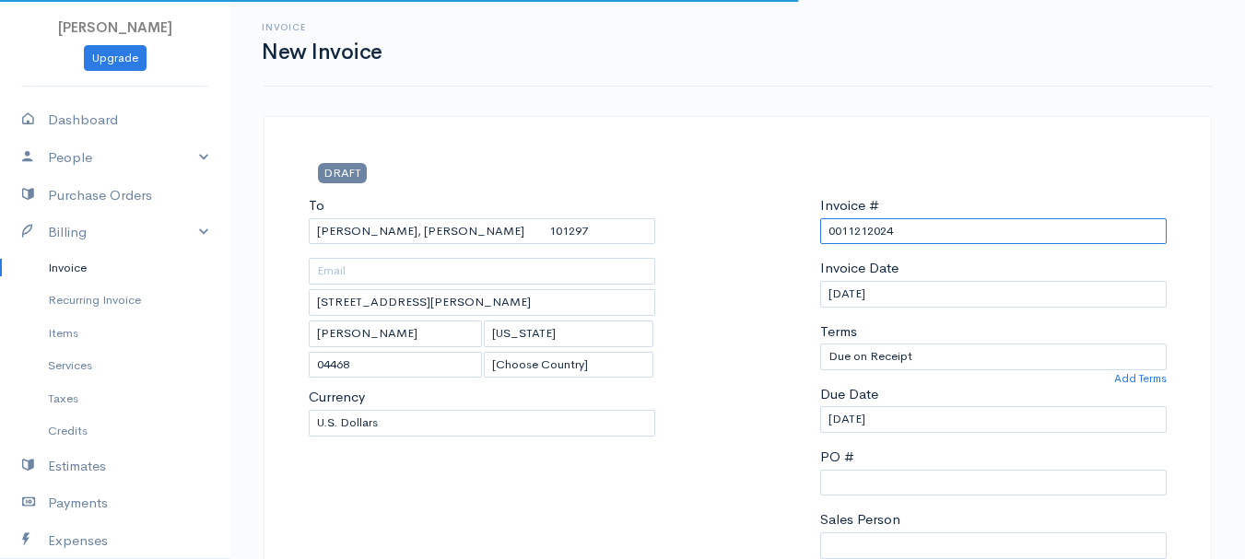
click at [875, 222] on input "0011212024" at bounding box center [993, 231] width 347 height 27
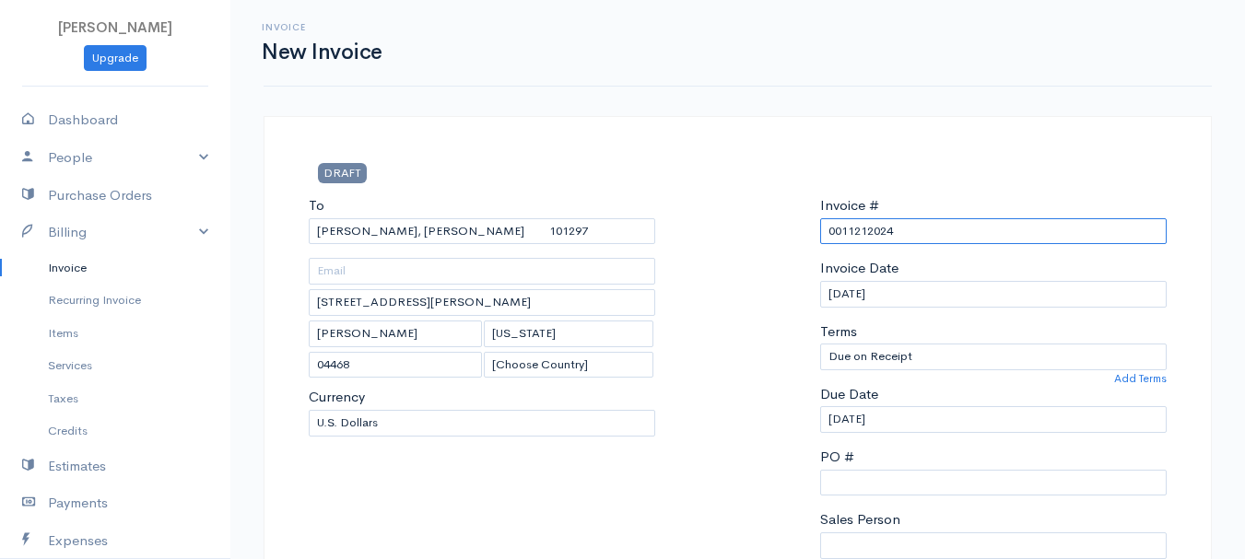
paste input "[DATE]"
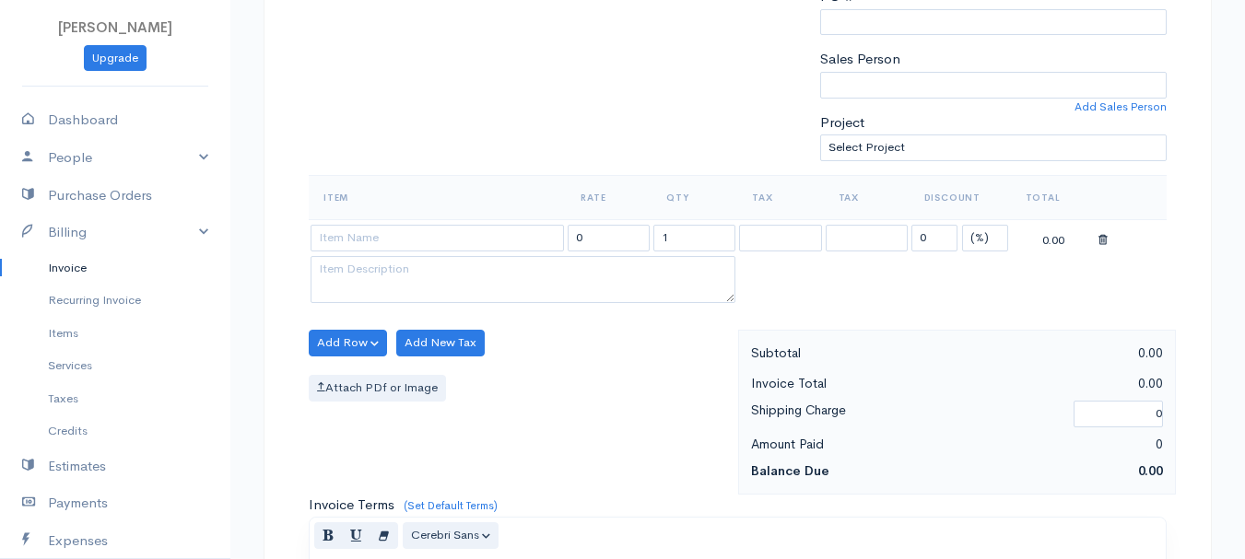
type input "[DATE]"
click at [986, 236] on select "(%) Flat" at bounding box center [985, 238] width 46 height 27
select select "2"
click at [962, 225] on select "(%) Flat" at bounding box center [985, 238] width 46 height 27
click at [712, 238] on input "1" at bounding box center [694, 238] width 82 height 27
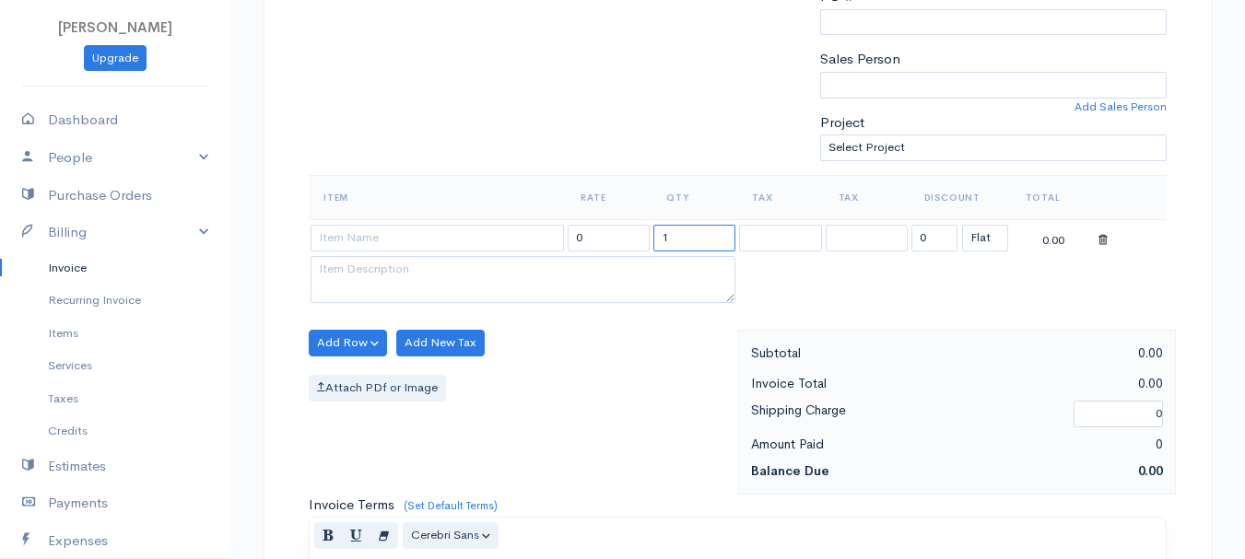
click at [712, 238] on input "1" at bounding box center [694, 238] width 82 height 27
type input "3"
click at [315, 237] on input at bounding box center [437, 238] width 253 height 27
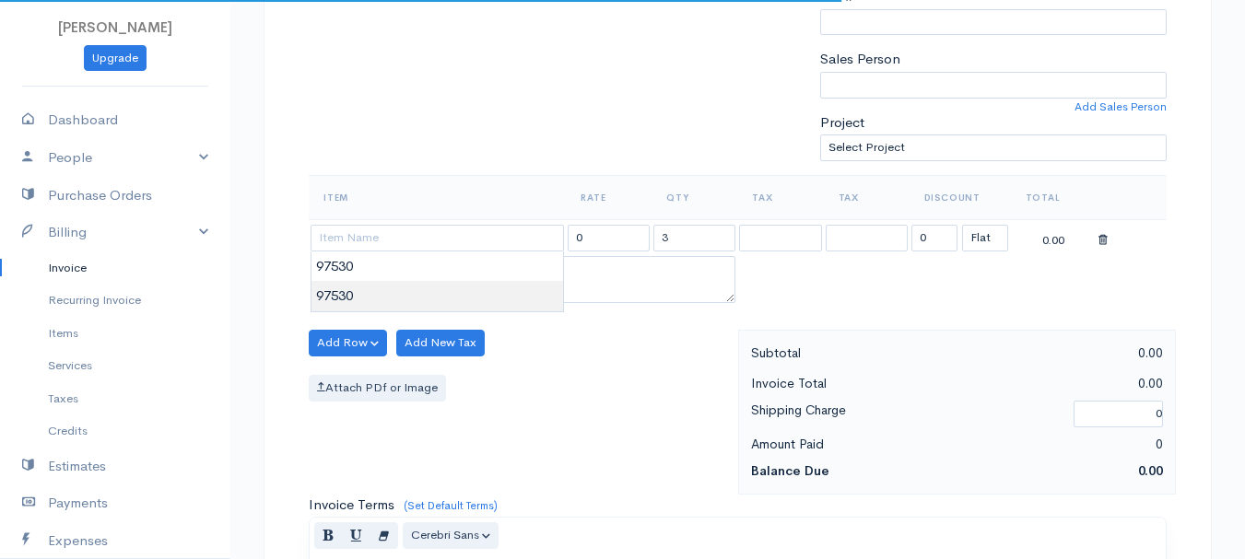
type input "97530"
type input "60.00"
click at [345, 283] on body "[PERSON_NAME] Upgrade Dashboard People Clients Vendors Staff Users Purchase Ord…" at bounding box center [622, 335] width 1245 height 1593
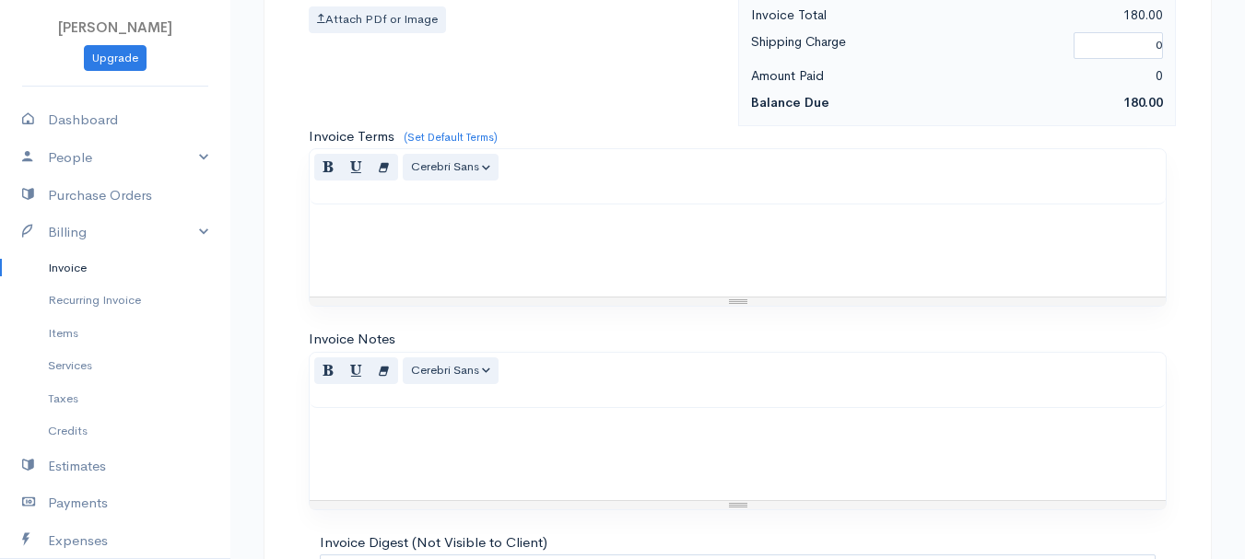
scroll to position [1034, 0]
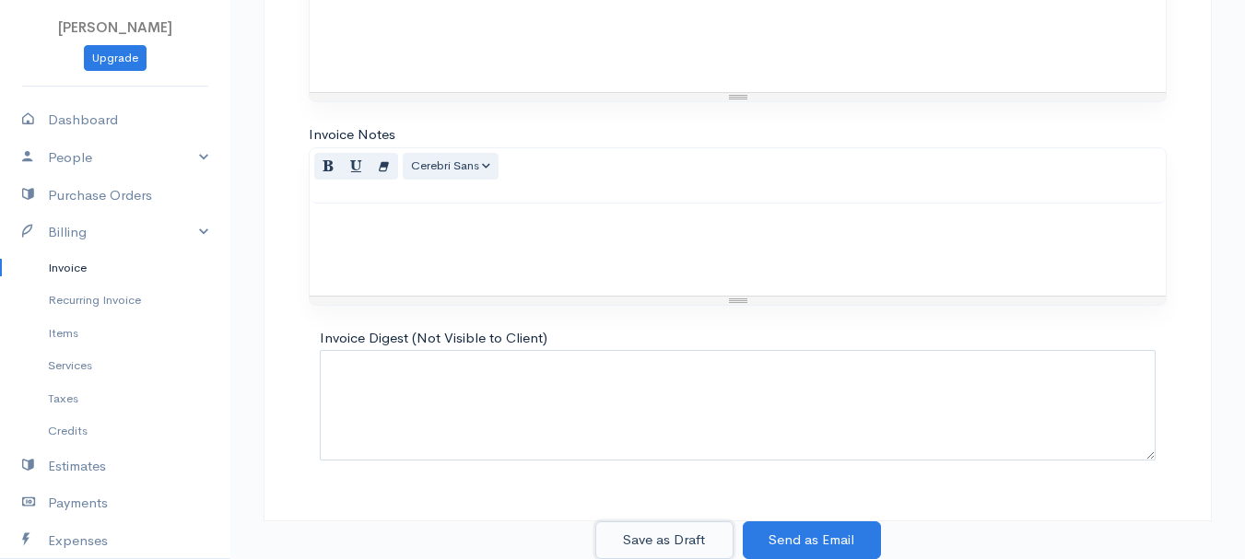
click at [660, 544] on button "Save as Draft" at bounding box center [664, 541] width 138 height 38
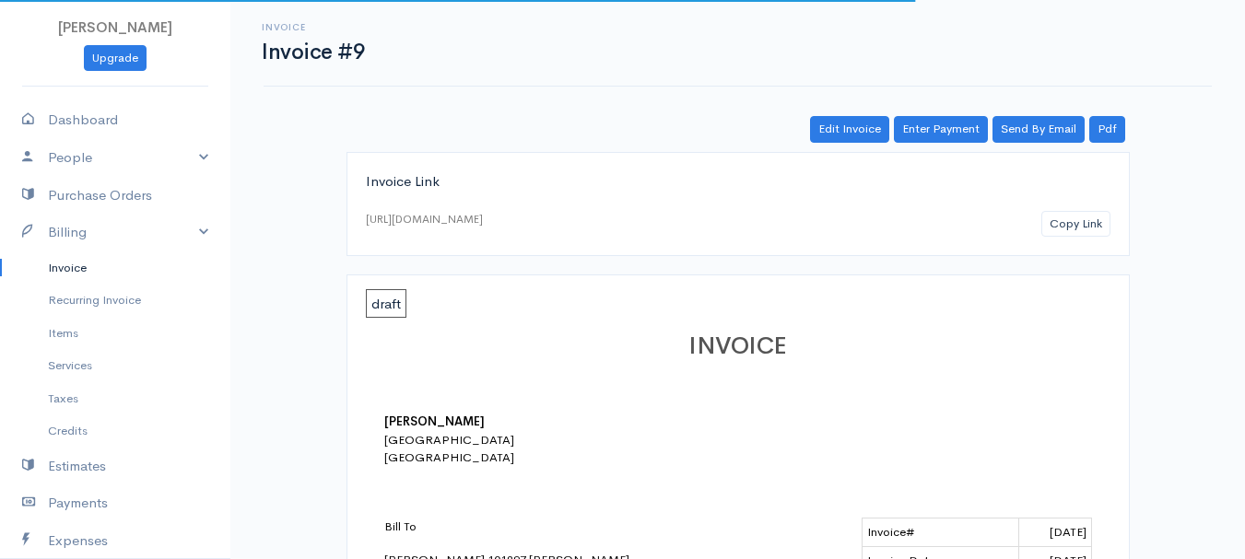
click at [73, 265] on link "Invoice" at bounding box center [115, 268] width 230 height 33
